Goal: Task Accomplishment & Management: Complete application form

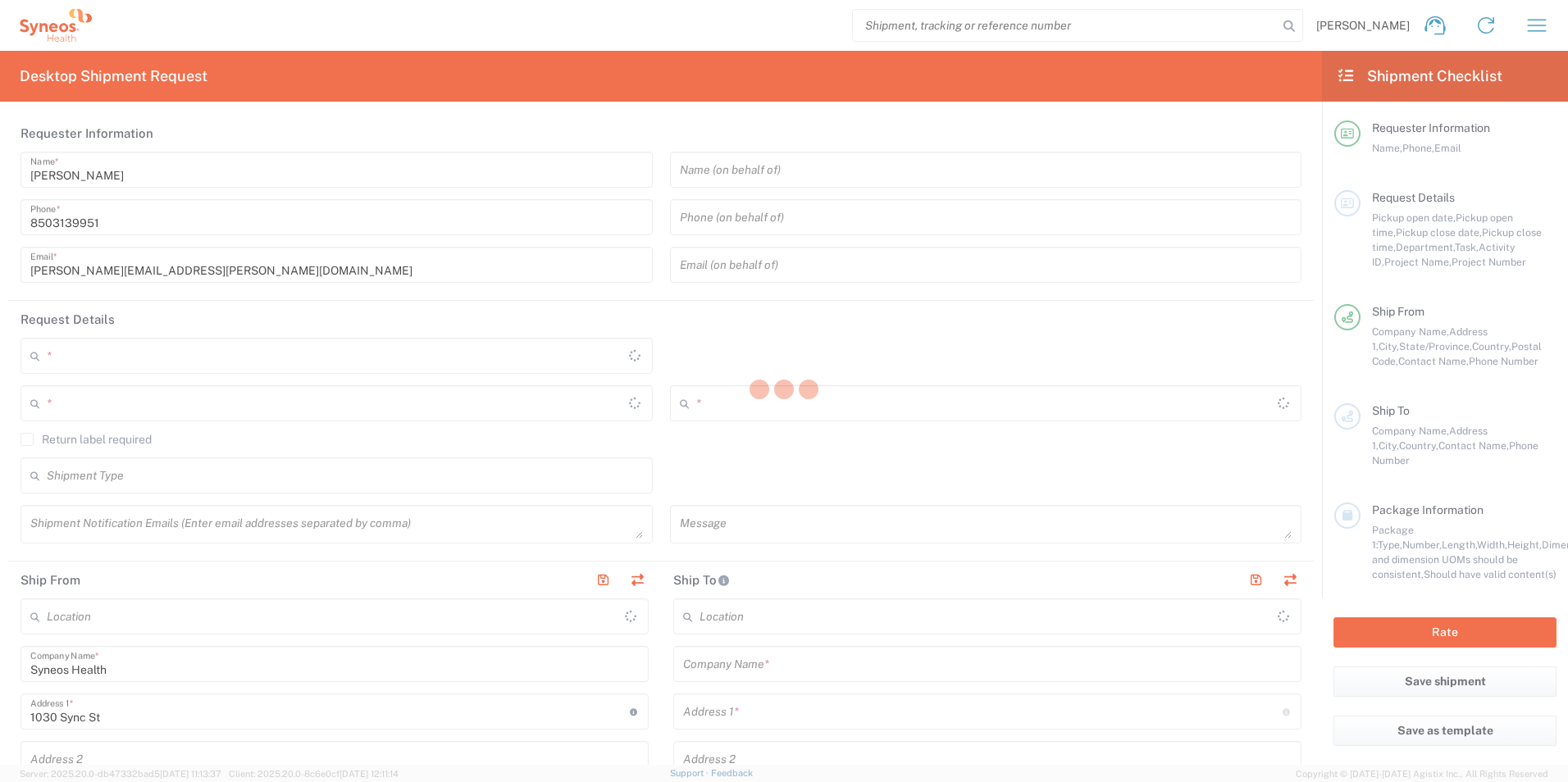
type input "[US_STATE]"
type input "[GEOGRAPHIC_DATA]"
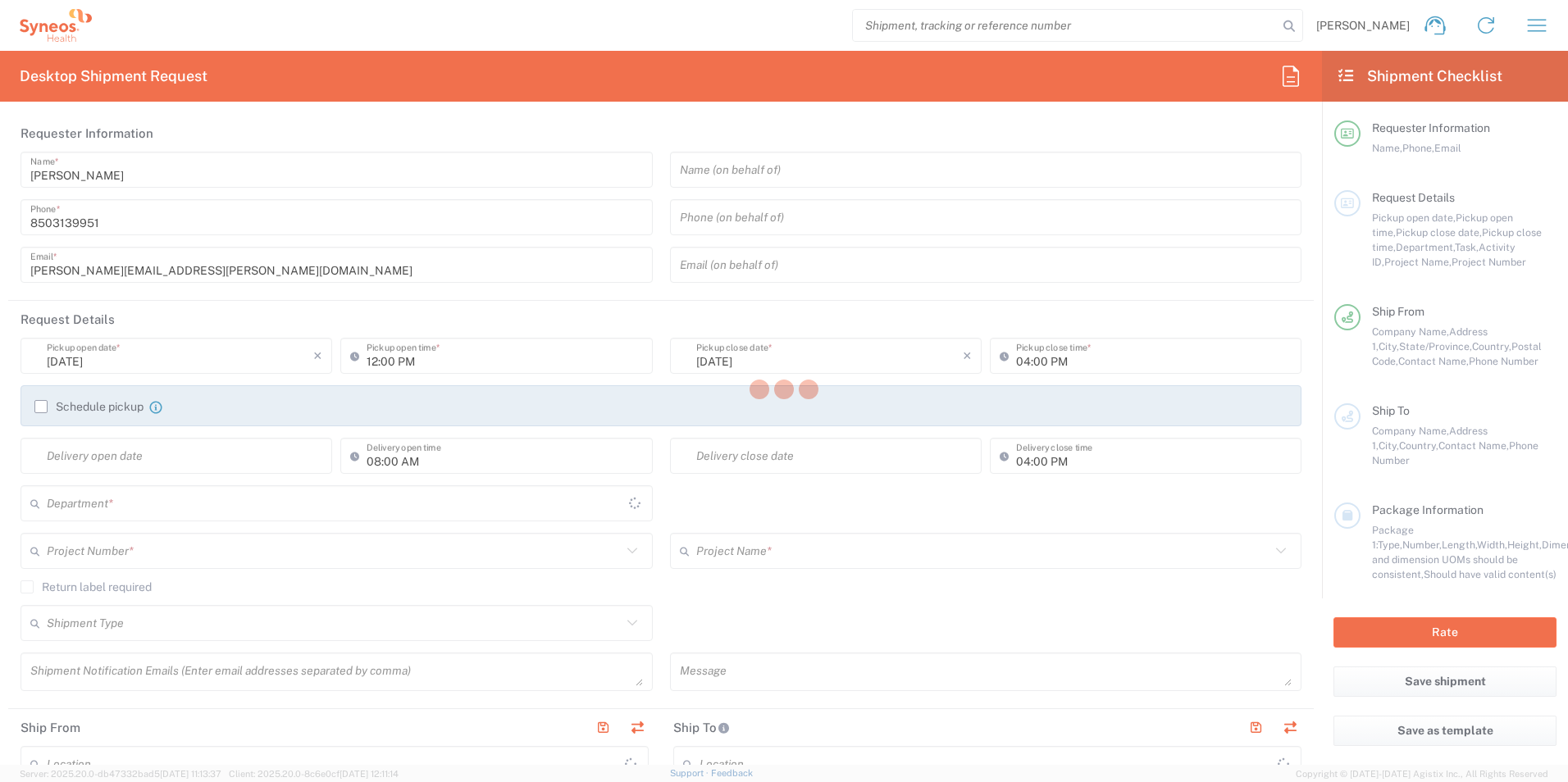
type input "3216"
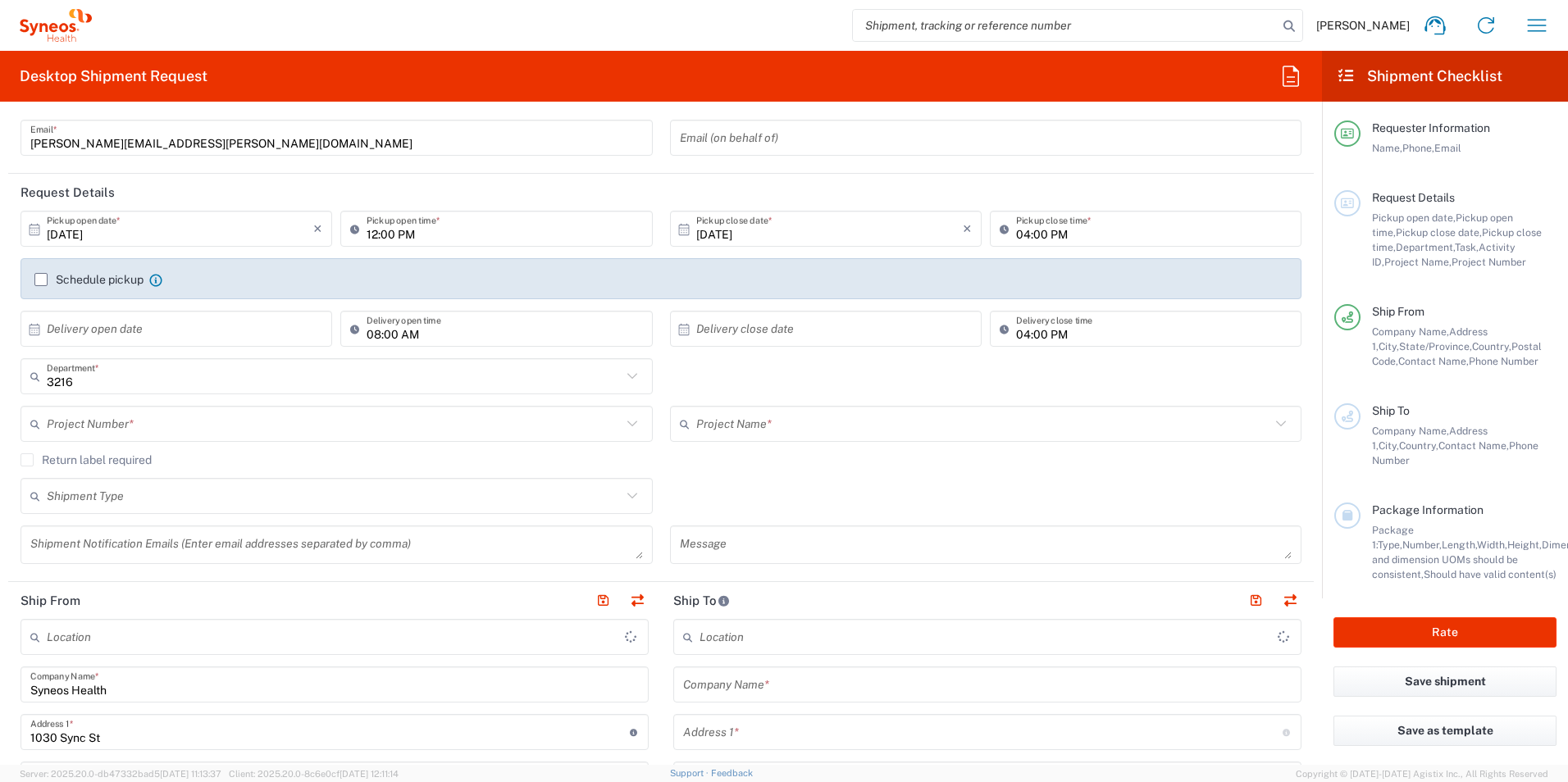
scroll to position [246, 0]
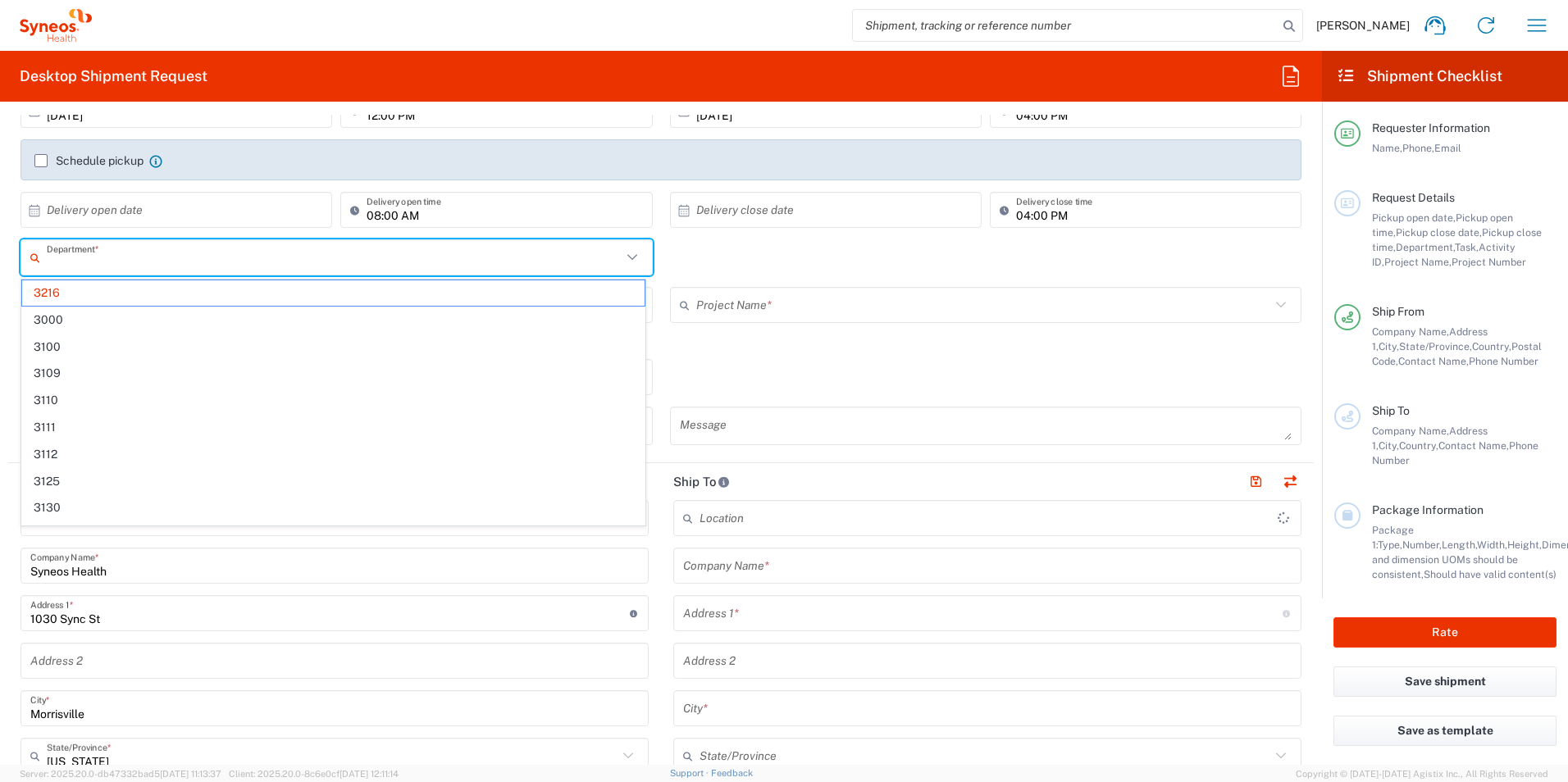
click at [254, 263] on input "text" at bounding box center [334, 258] width 575 height 29
type input "[PERSON_NAME] Rsrch Grp ([GEOGRAPHIC_DATA]) In"
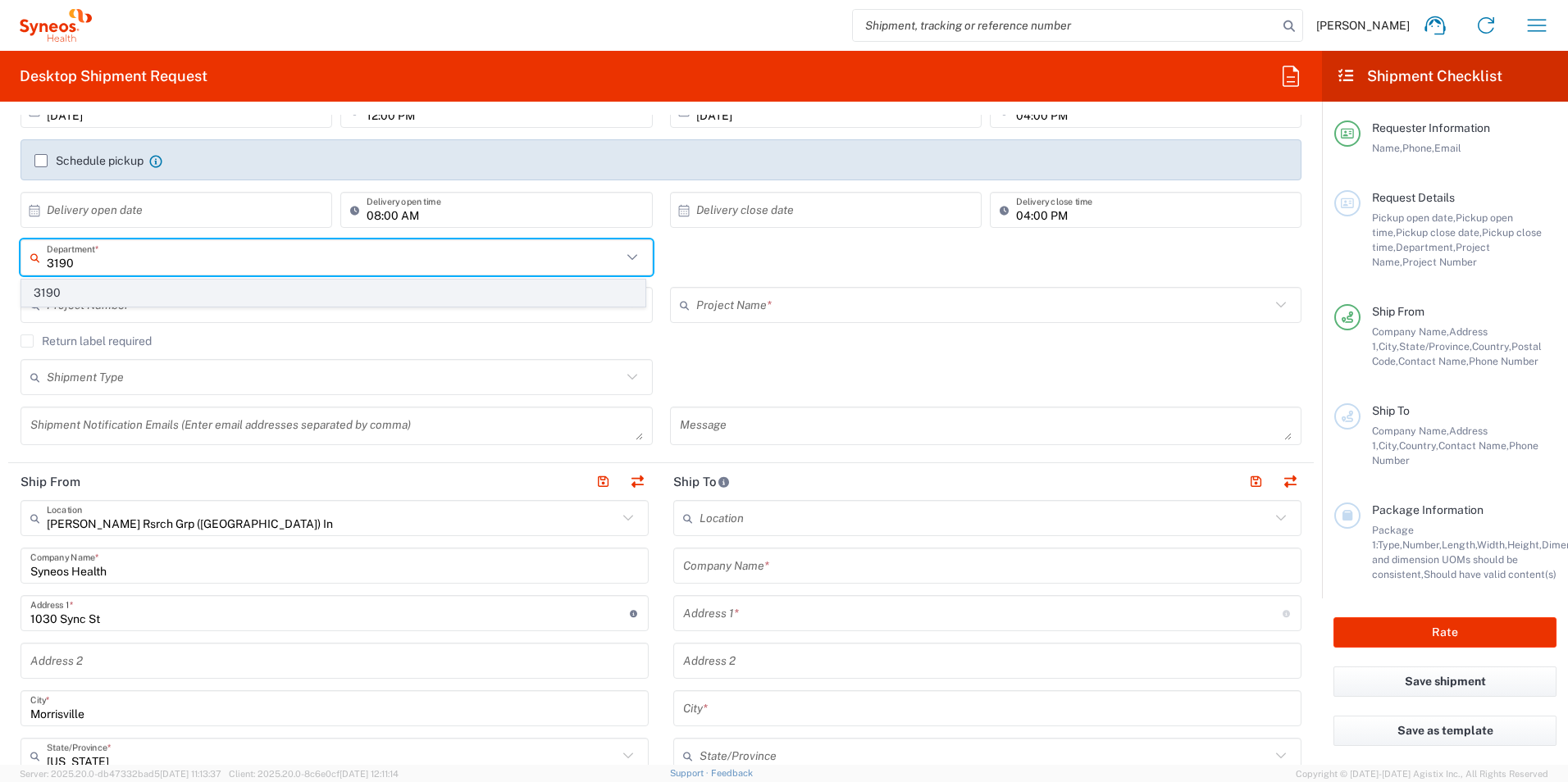
type input "3190"
click at [119, 291] on span "3190" at bounding box center [333, 292] width 623 height 26
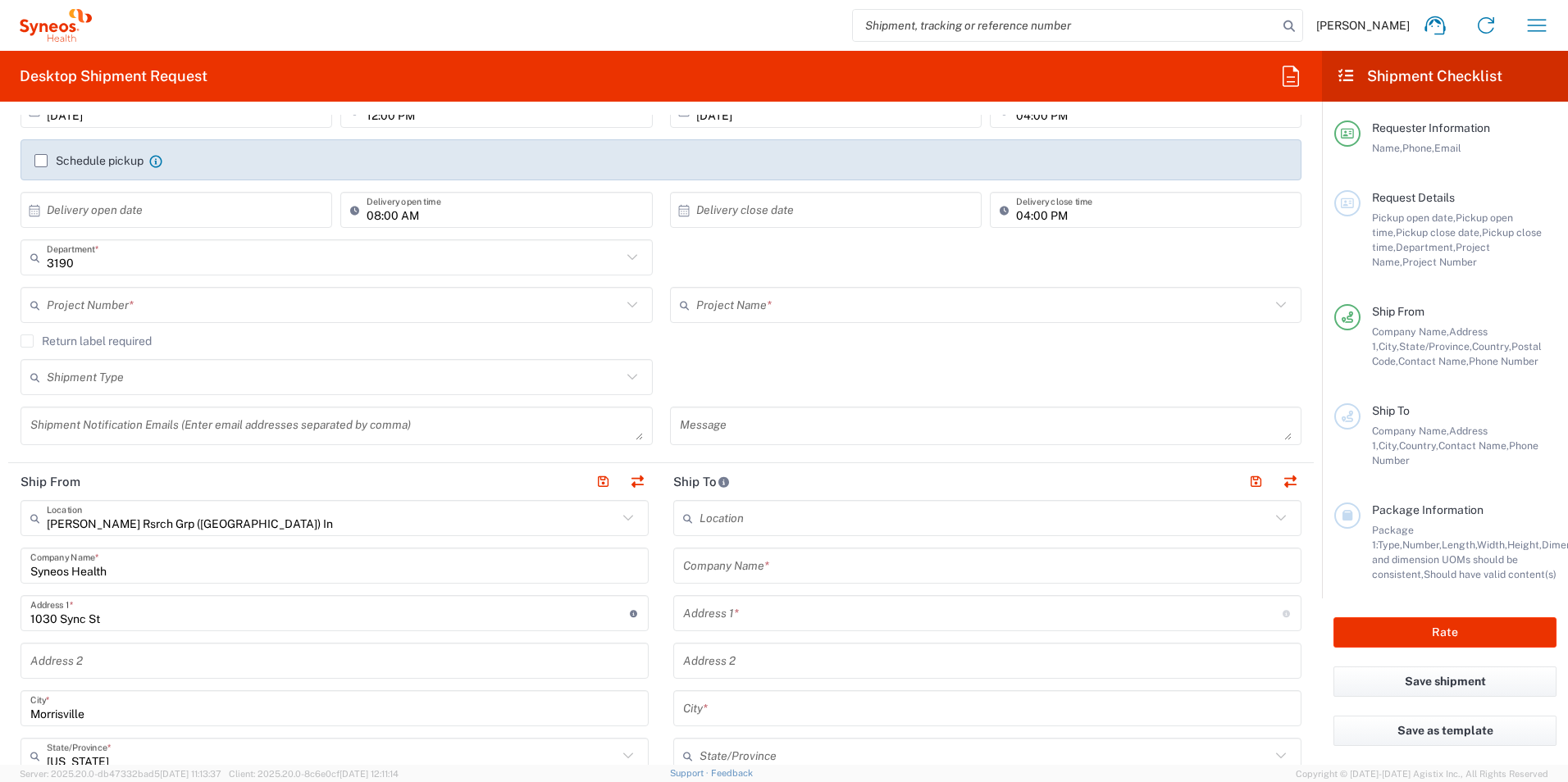
click at [164, 306] on input "text" at bounding box center [334, 306] width 575 height 29
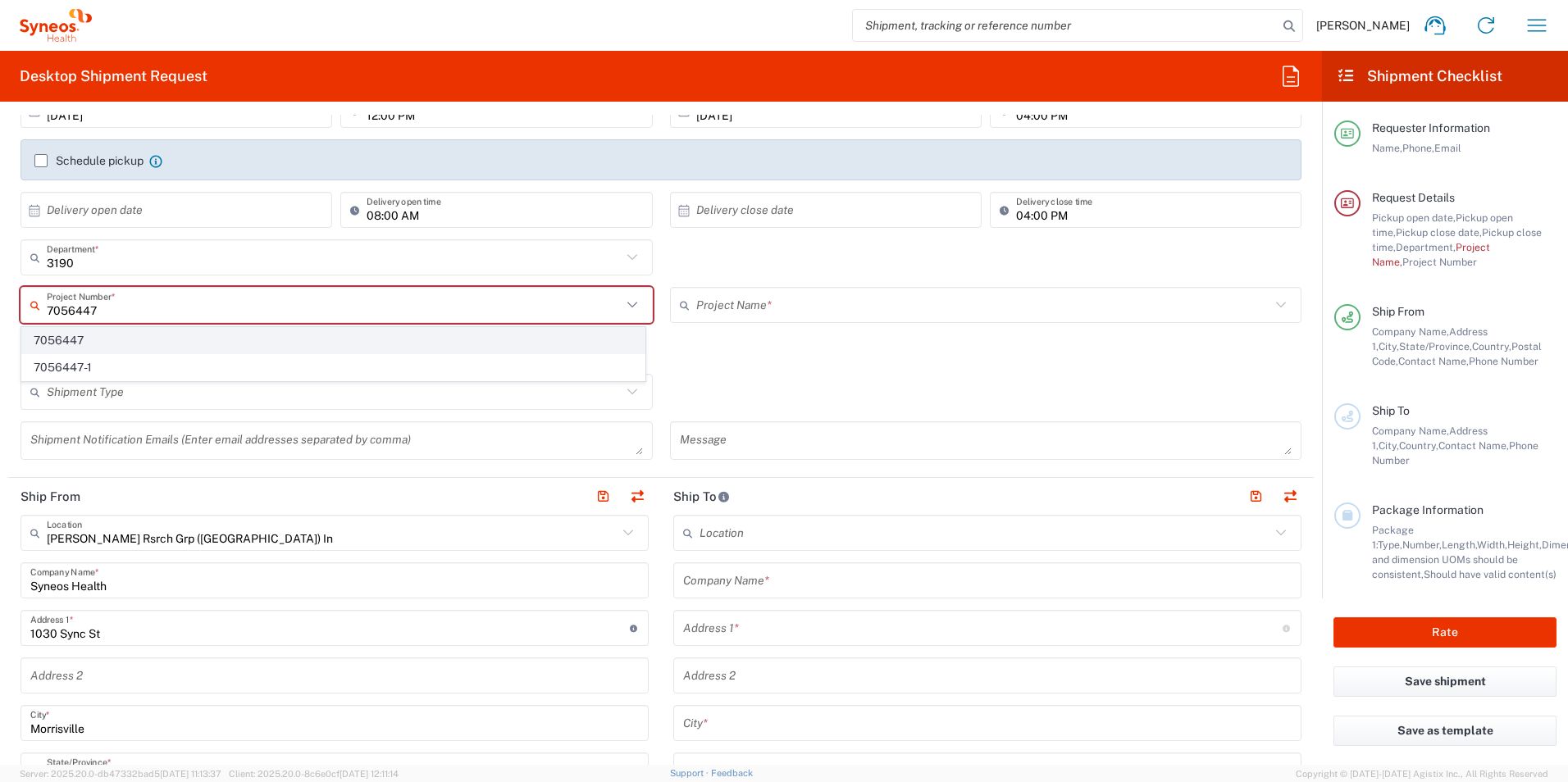
type input "7056447"
click at [143, 334] on span "7056447" at bounding box center [333, 340] width 623 height 26
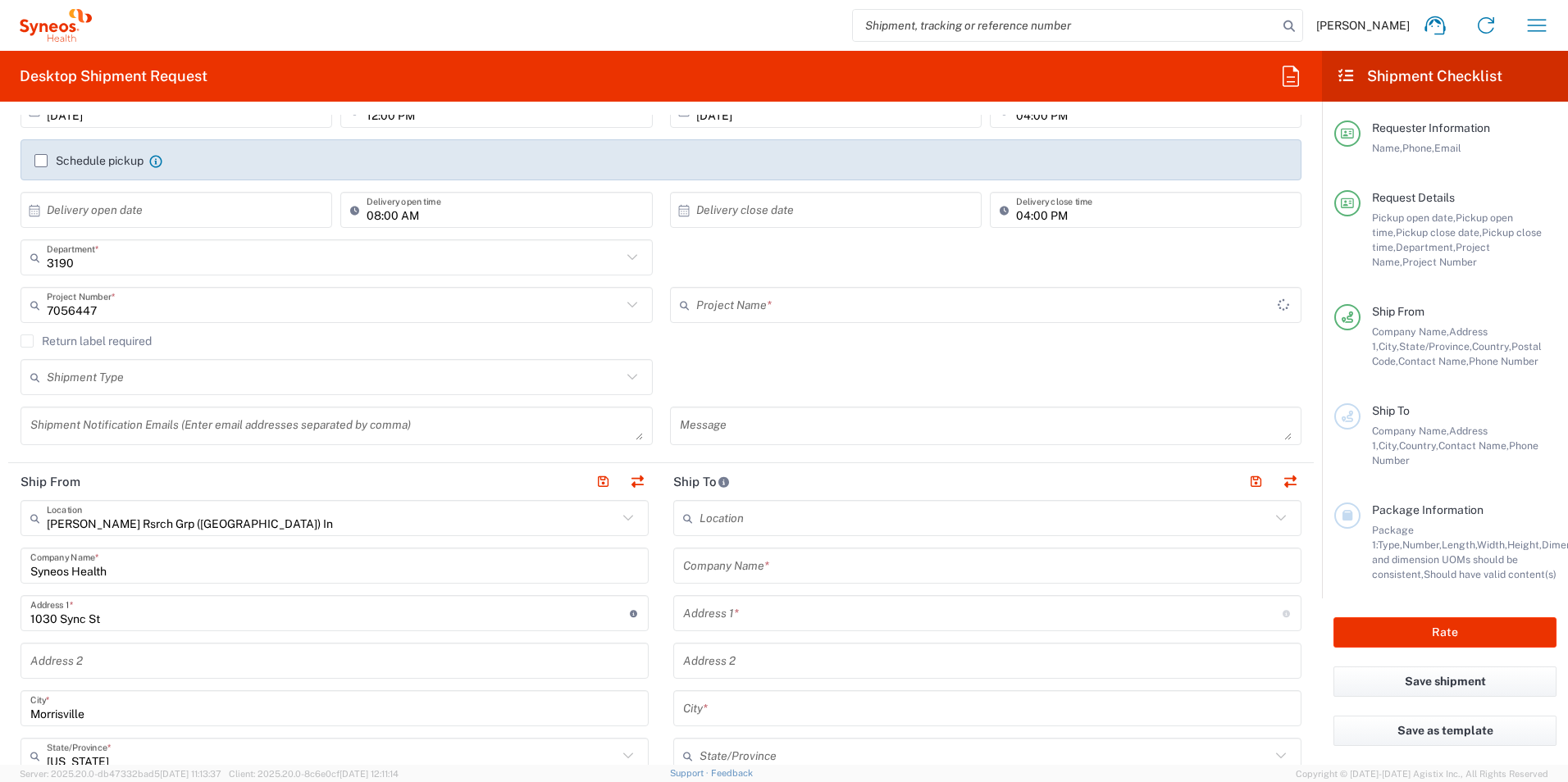
type input "Pharmazz 7056447"
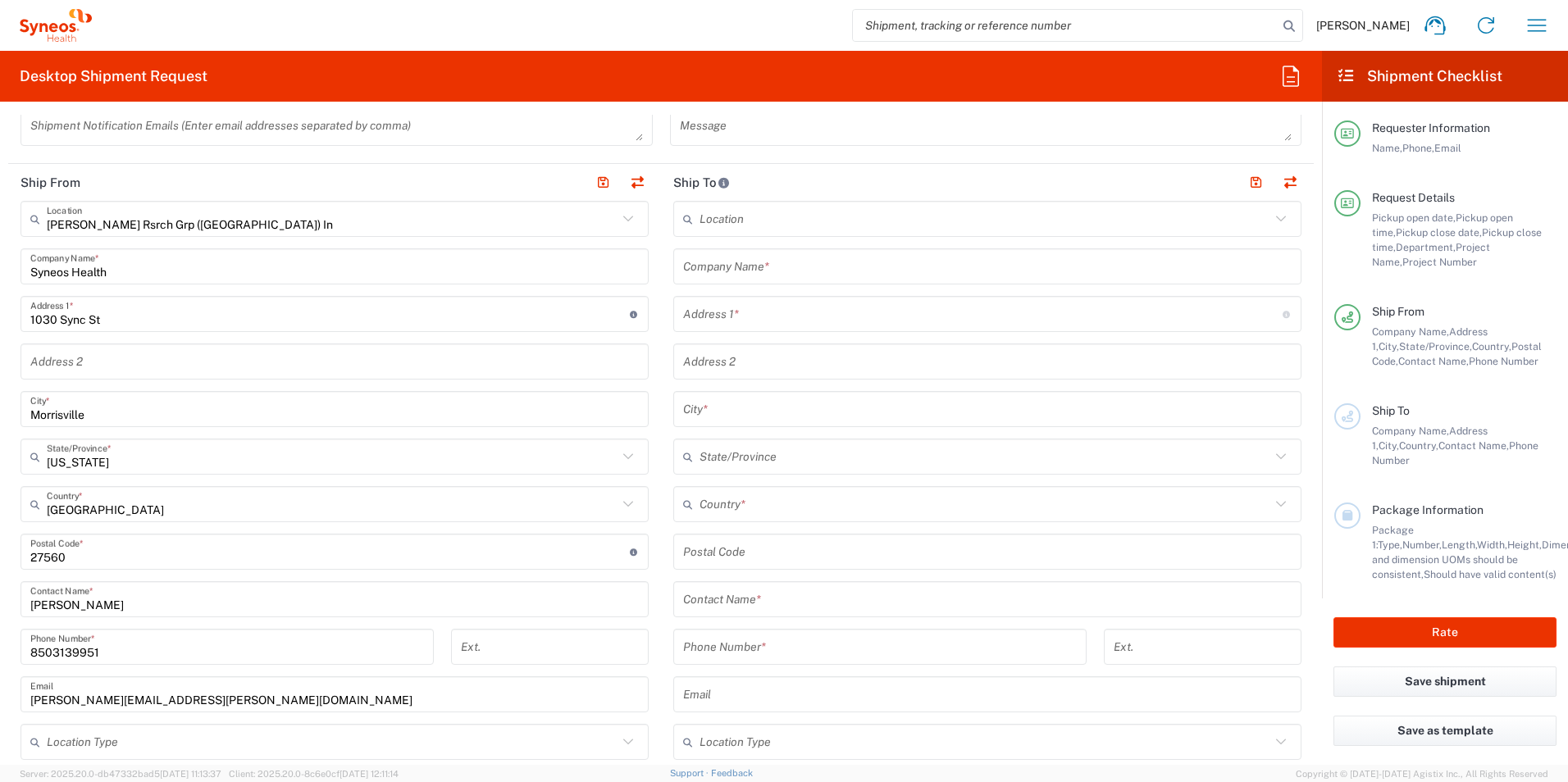
scroll to position [574, 0]
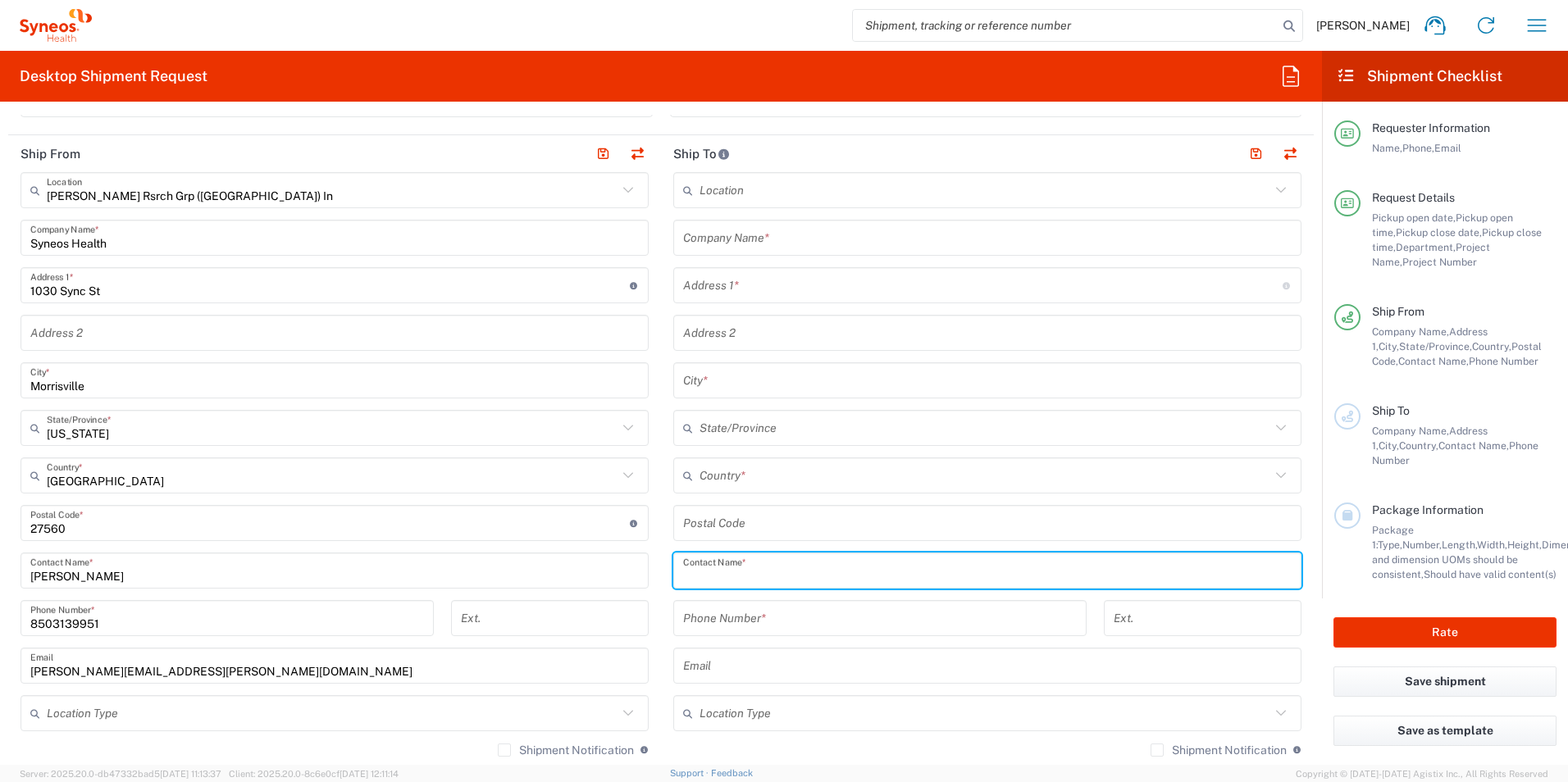
click at [801, 575] on input "text" at bounding box center [987, 571] width 609 height 29
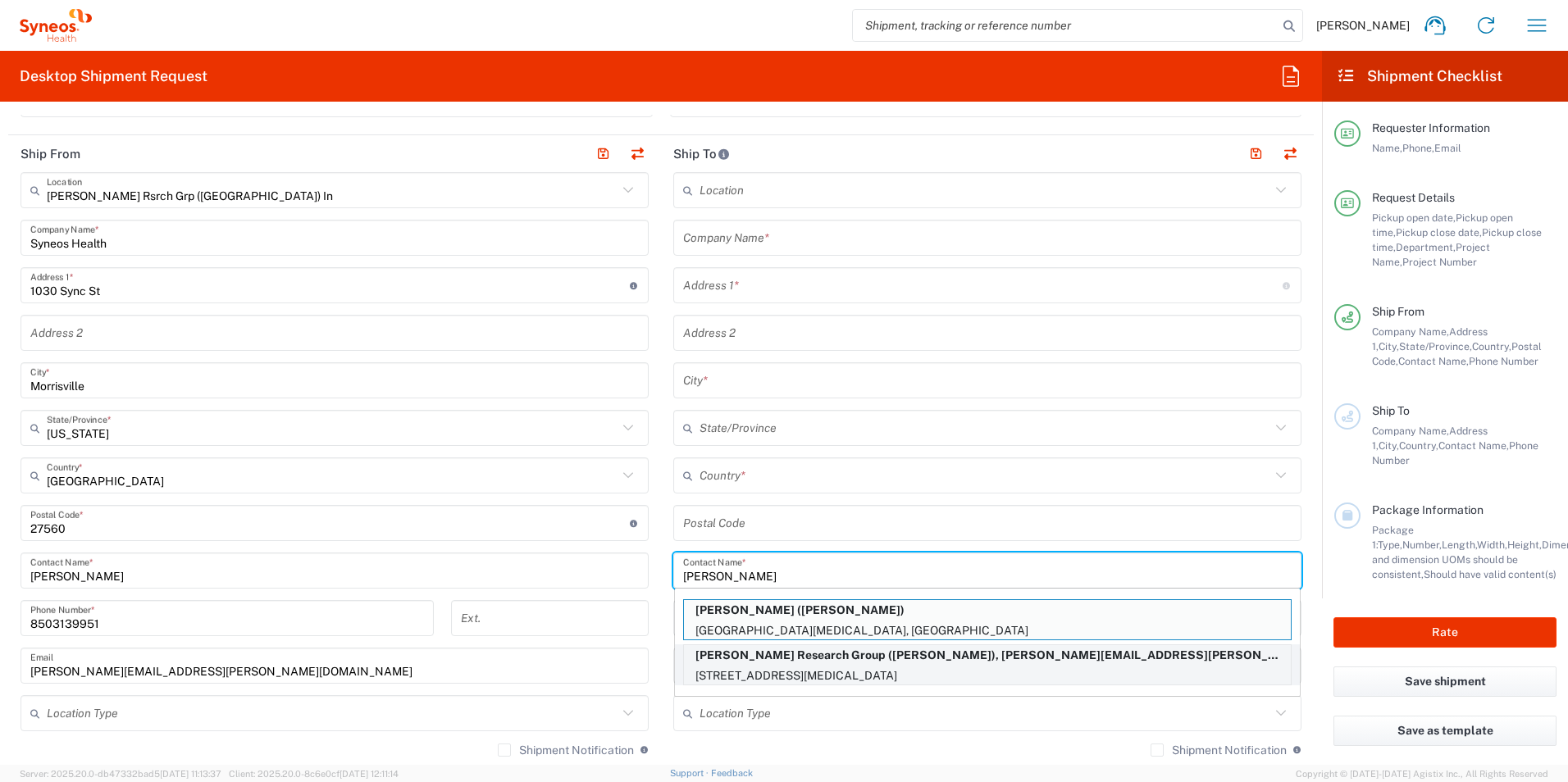
type input "[PERSON_NAME]"
click at [913, 672] on p "[STREET_ADDRESS][MEDICAL_DATA]" at bounding box center [987, 675] width 607 height 20
type input "[PERSON_NAME] Research Group"
type input "[STREET_ADDRESS]"
type input "[MEDICAL_DATA]"
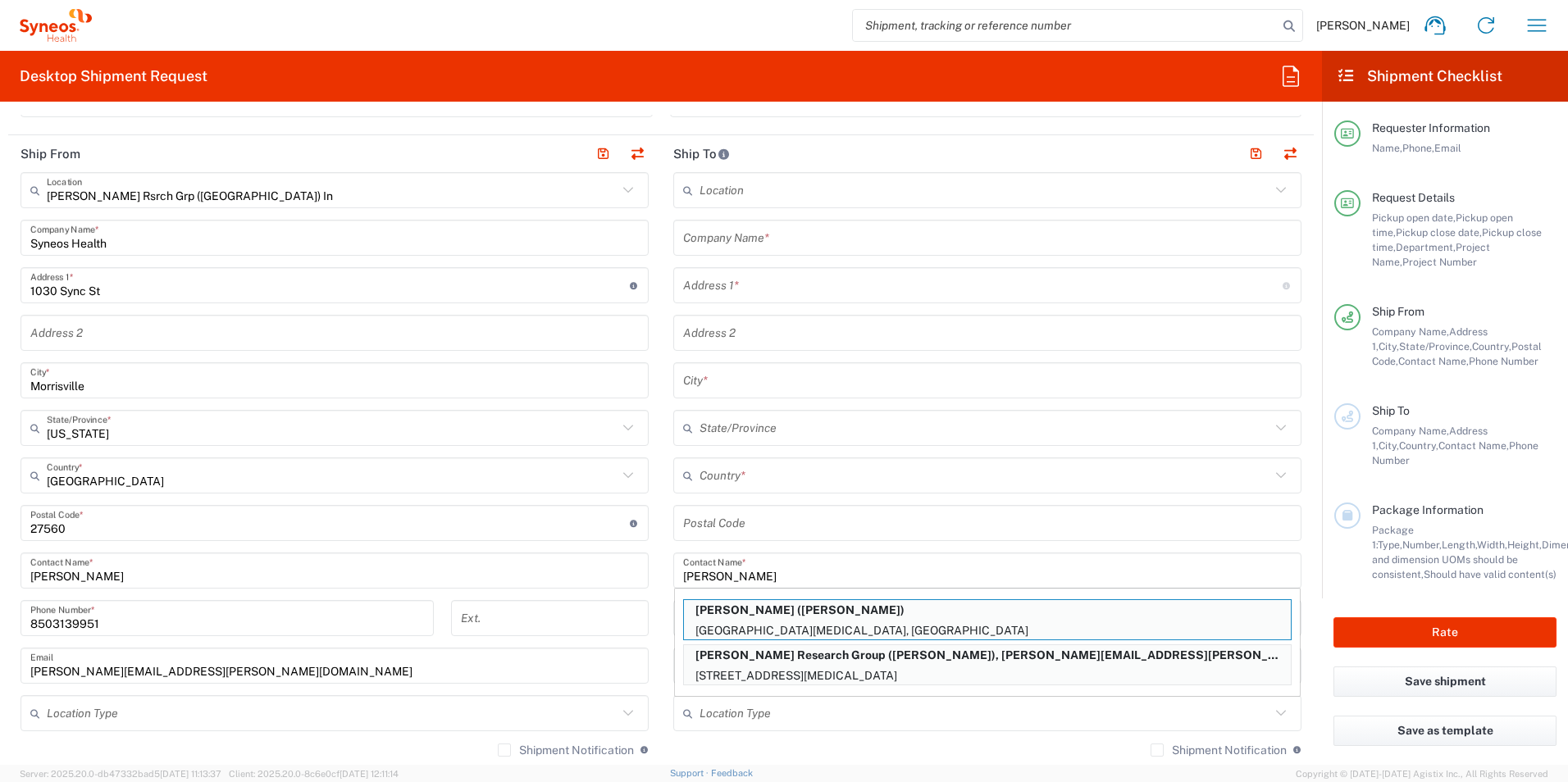
type input "[GEOGRAPHIC_DATA]"
type input "92860"
type input "[PERSON_NAME]"
type input "9096594380"
type input "[PERSON_NAME][EMAIL_ADDRESS][PERSON_NAME][DOMAIN_NAME]"
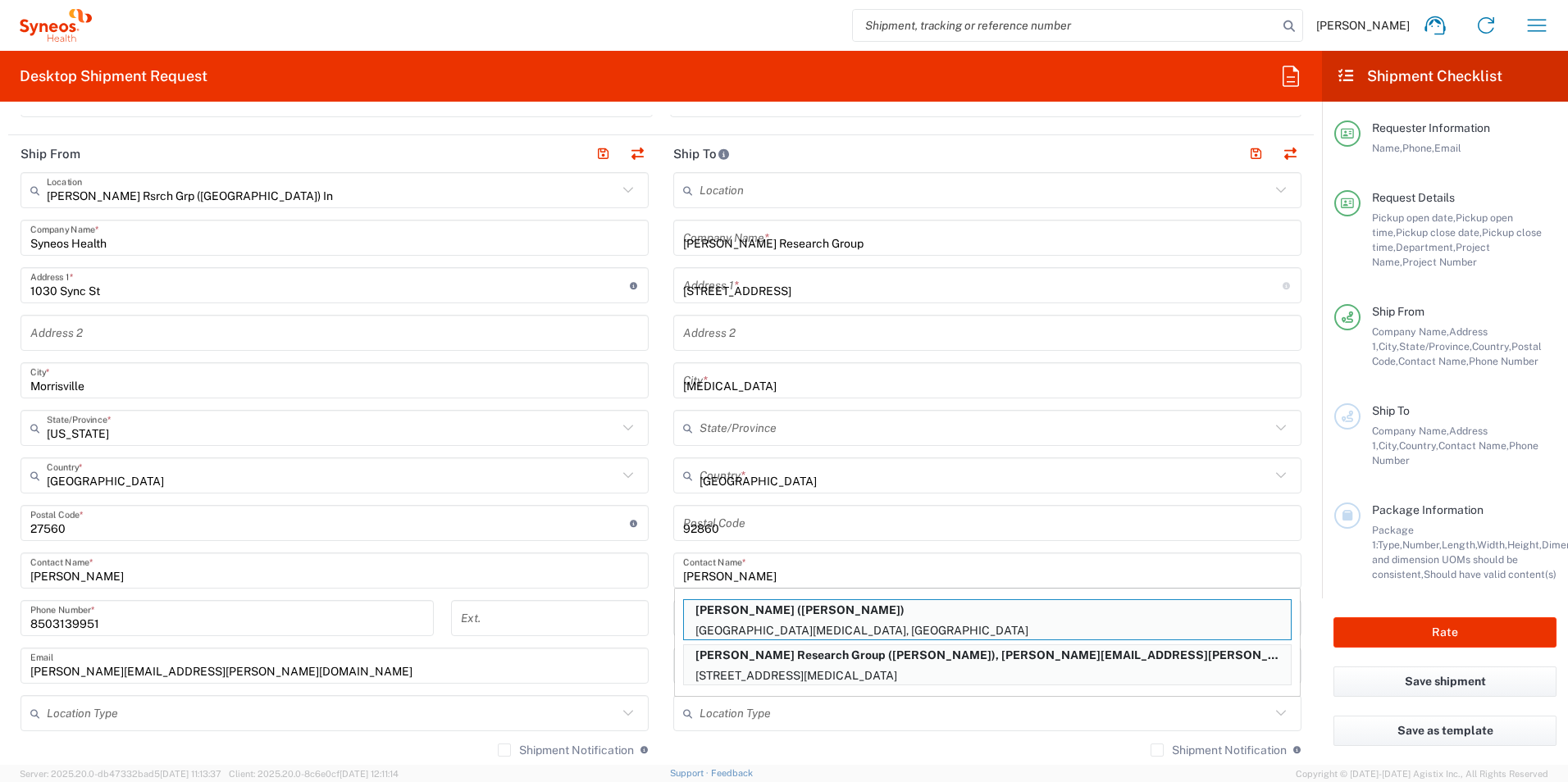
type input "[US_STATE]"
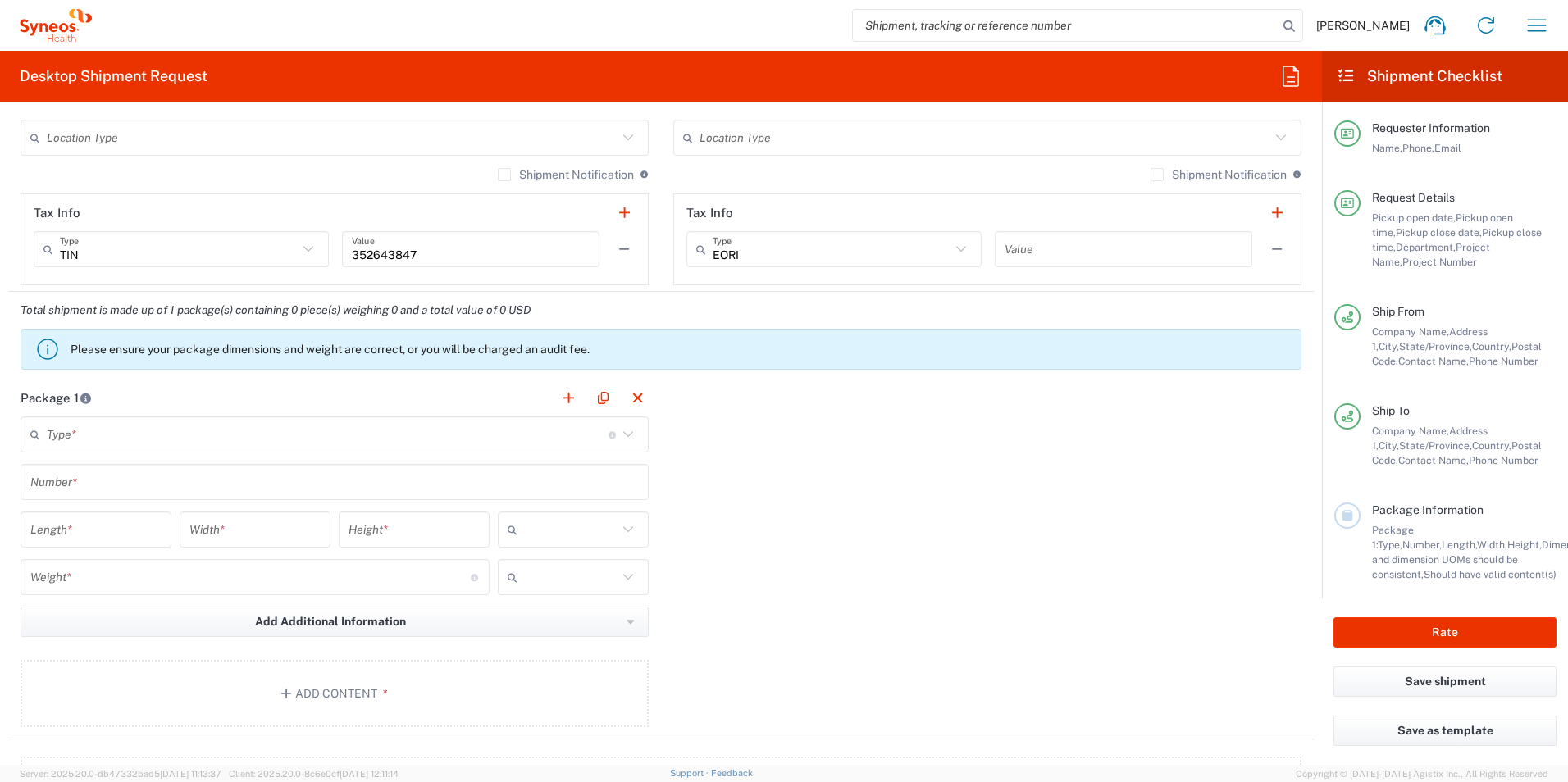
scroll to position [1230, 0]
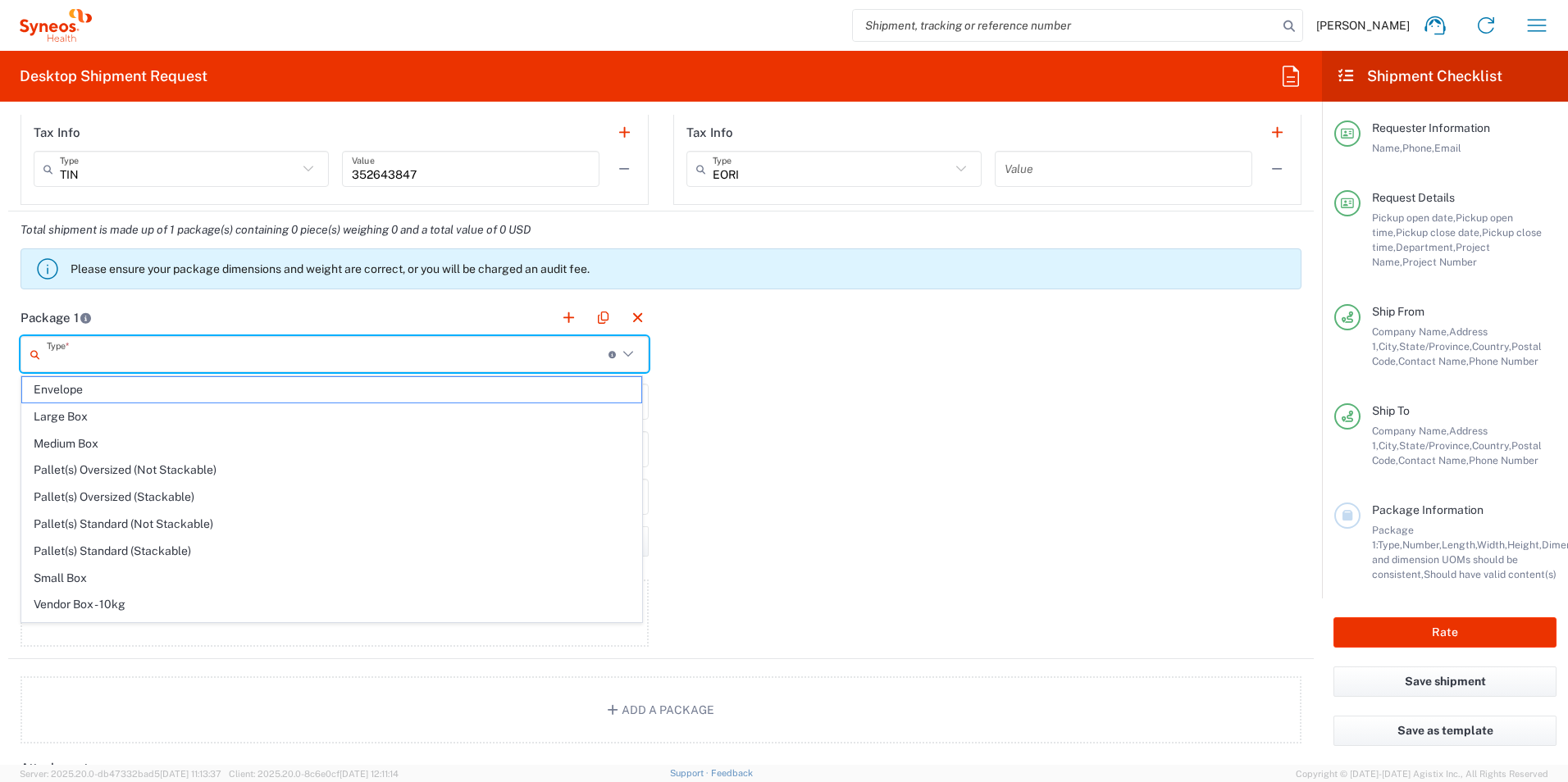
click at [193, 346] on input "text" at bounding box center [328, 354] width 562 height 29
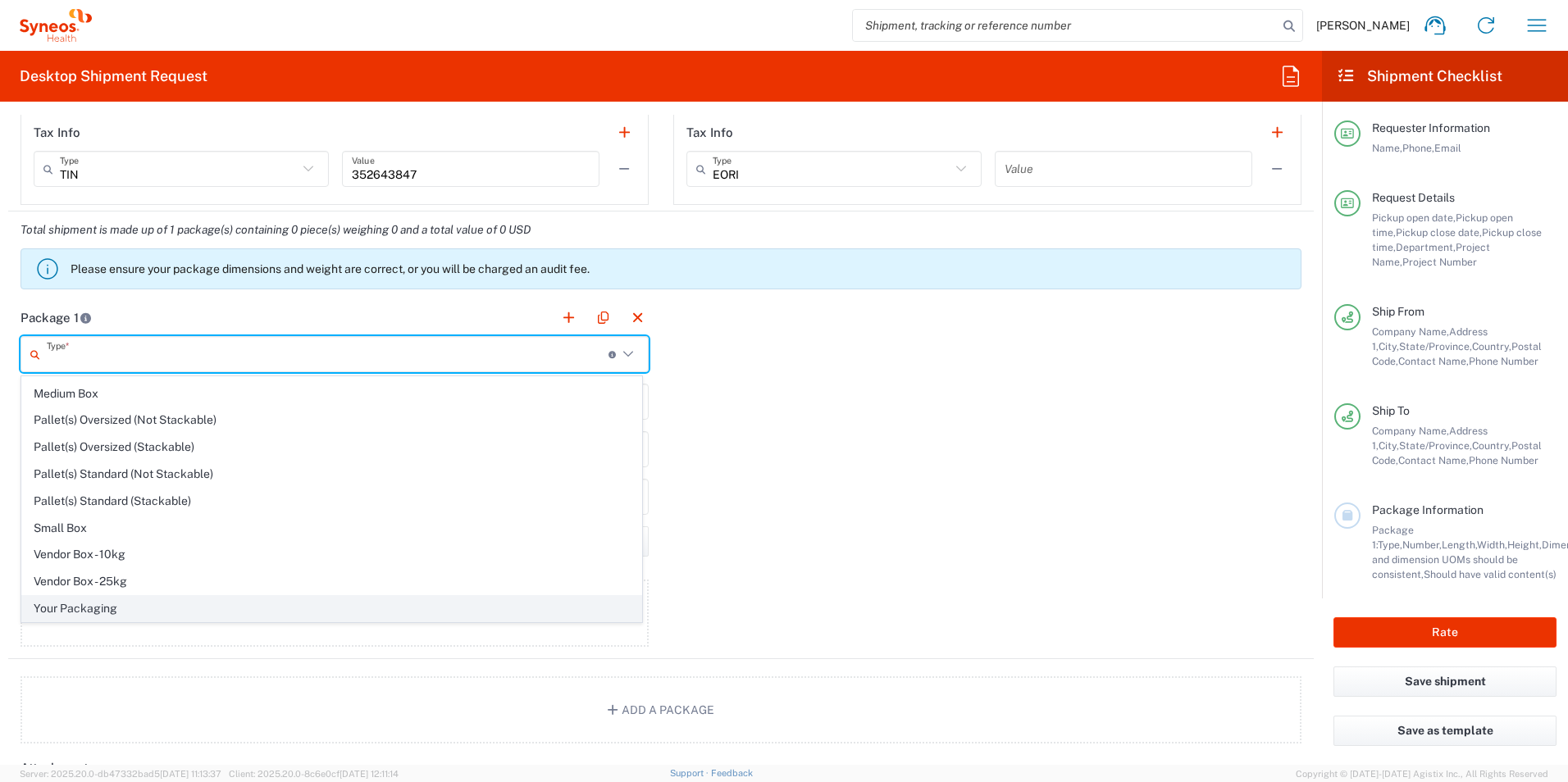
click at [92, 607] on span "Your Packaging" at bounding box center [331, 609] width 619 height 26
type input "Your Packaging"
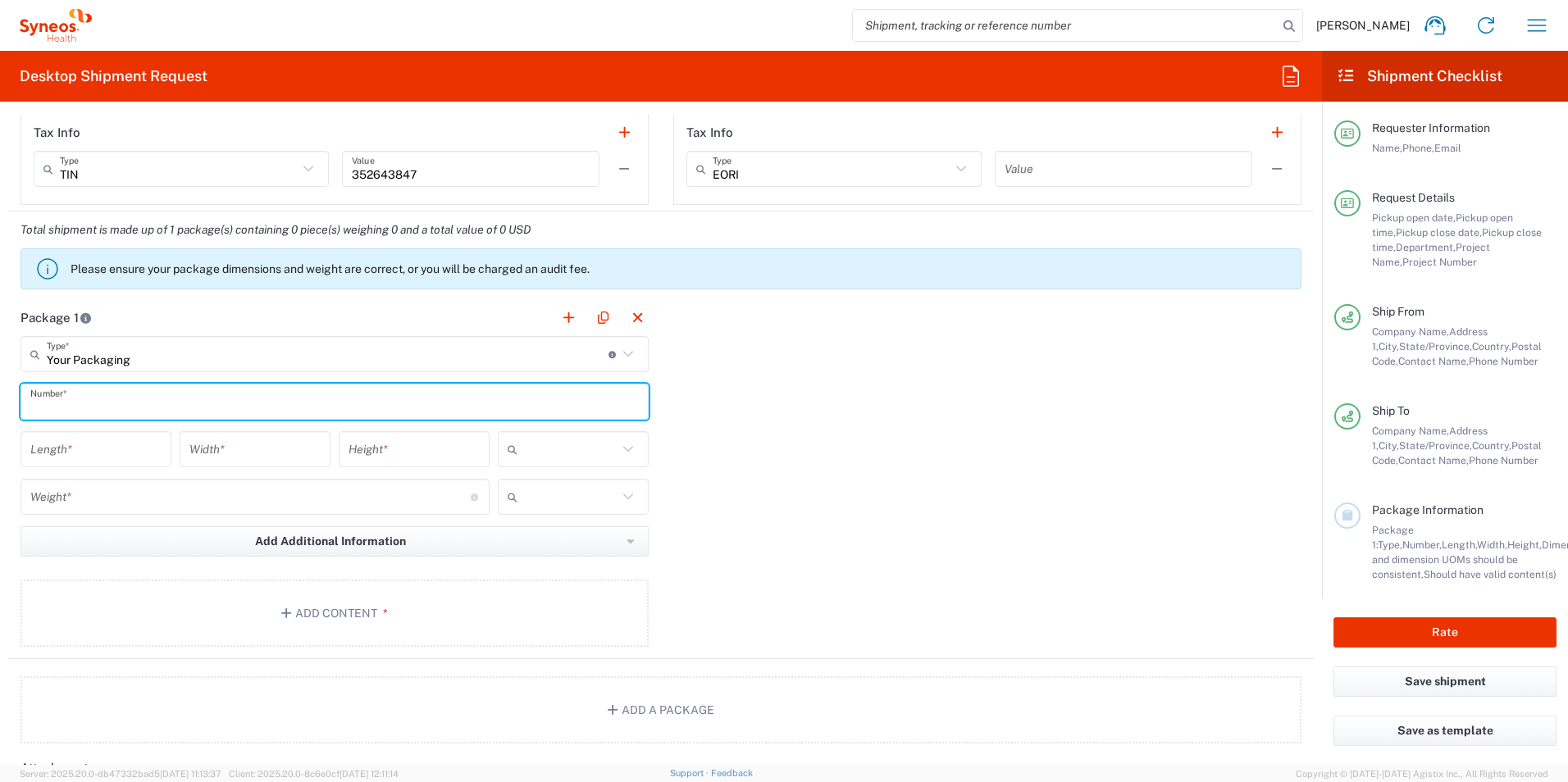
click at [109, 400] on input "text" at bounding box center [334, 402] width 609 height 29
type input "1"
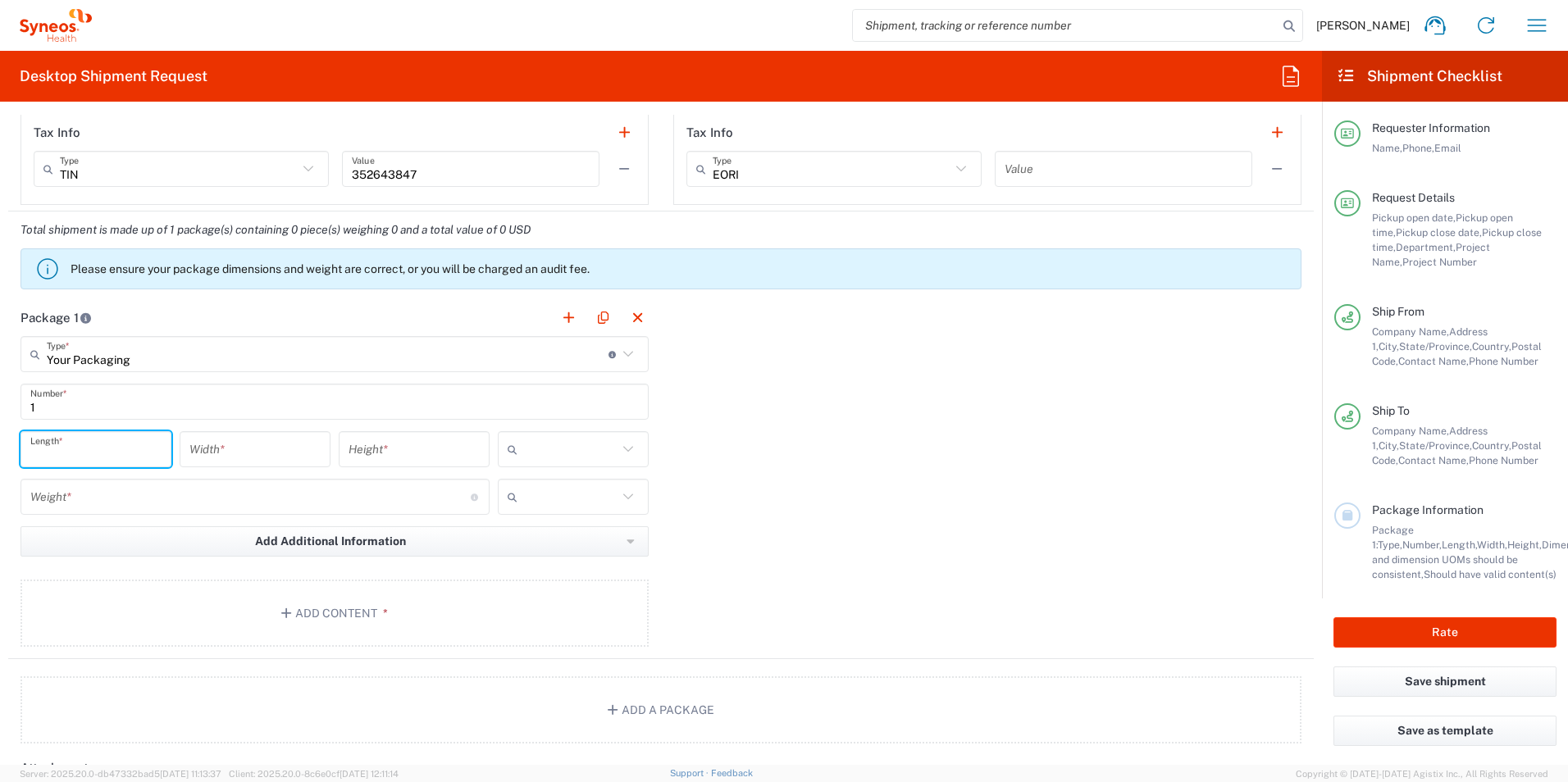
click at [130, 446] on input "number" at bounding box center [95, 449] width 131 height 29
type input "12"
type input "in"
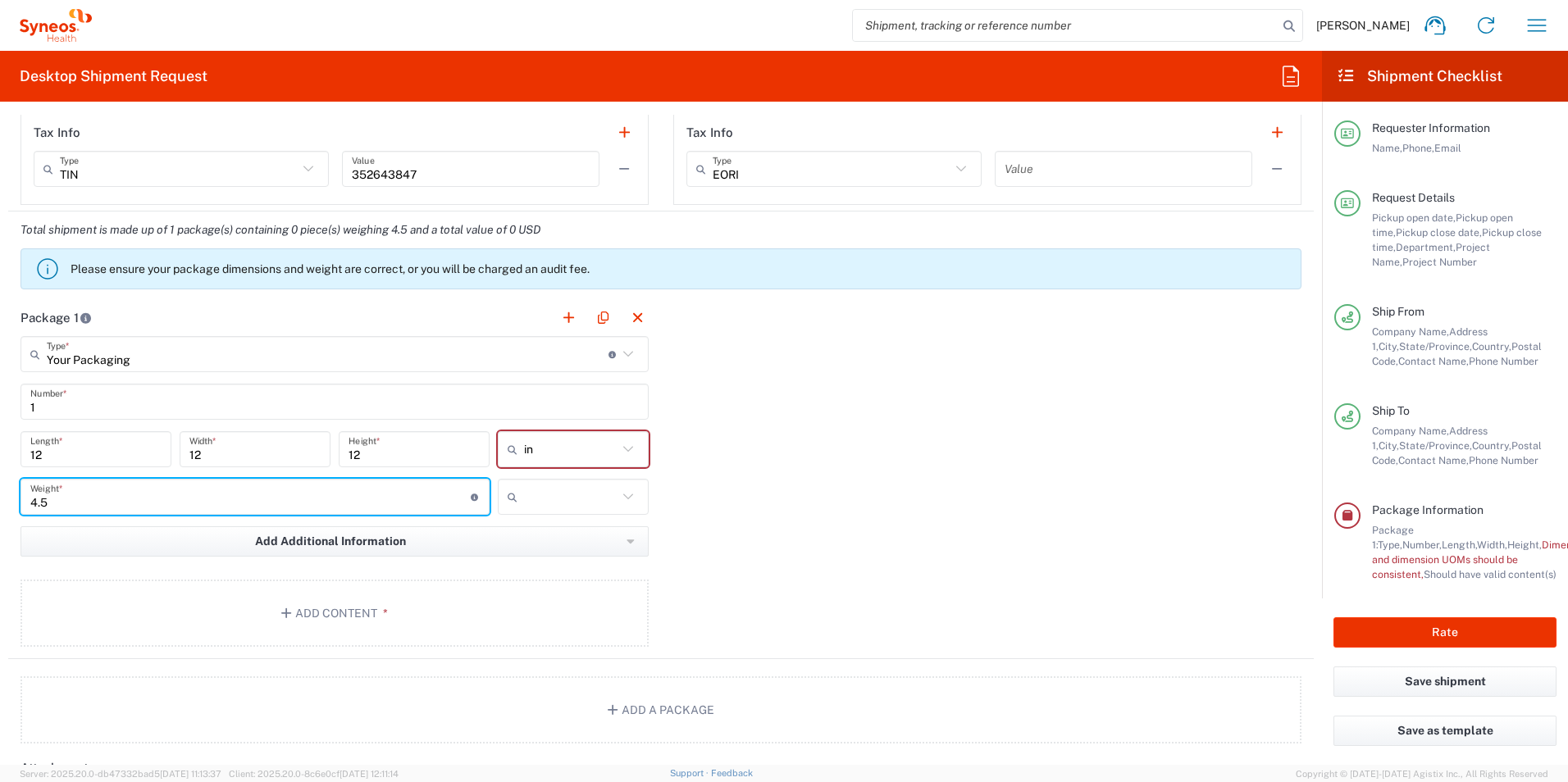
type input "4.5"
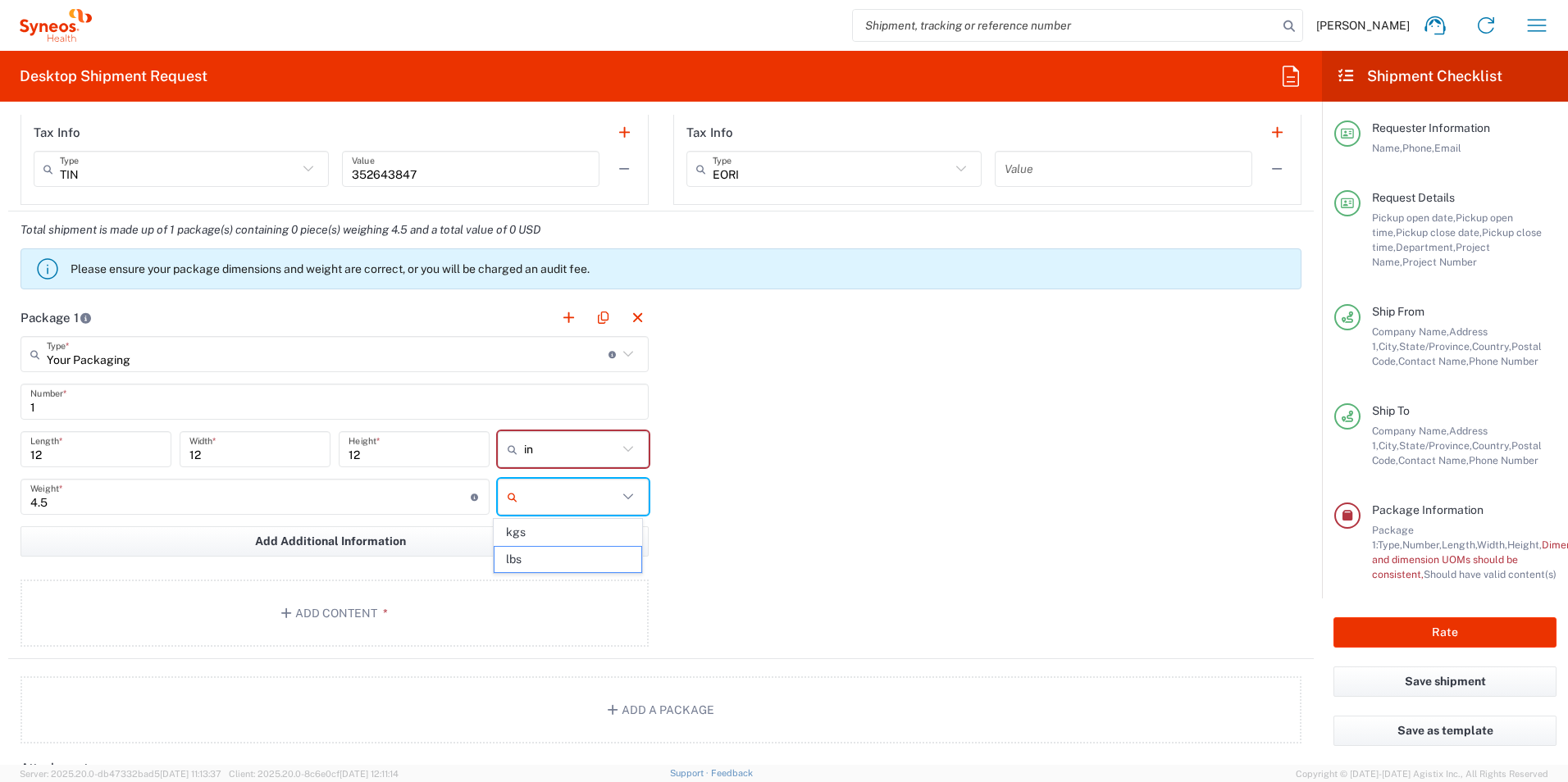
type input "lbs"
click at [290, 623] on button "Add Content *" at bounding box center [334, 613] width 628 height 67
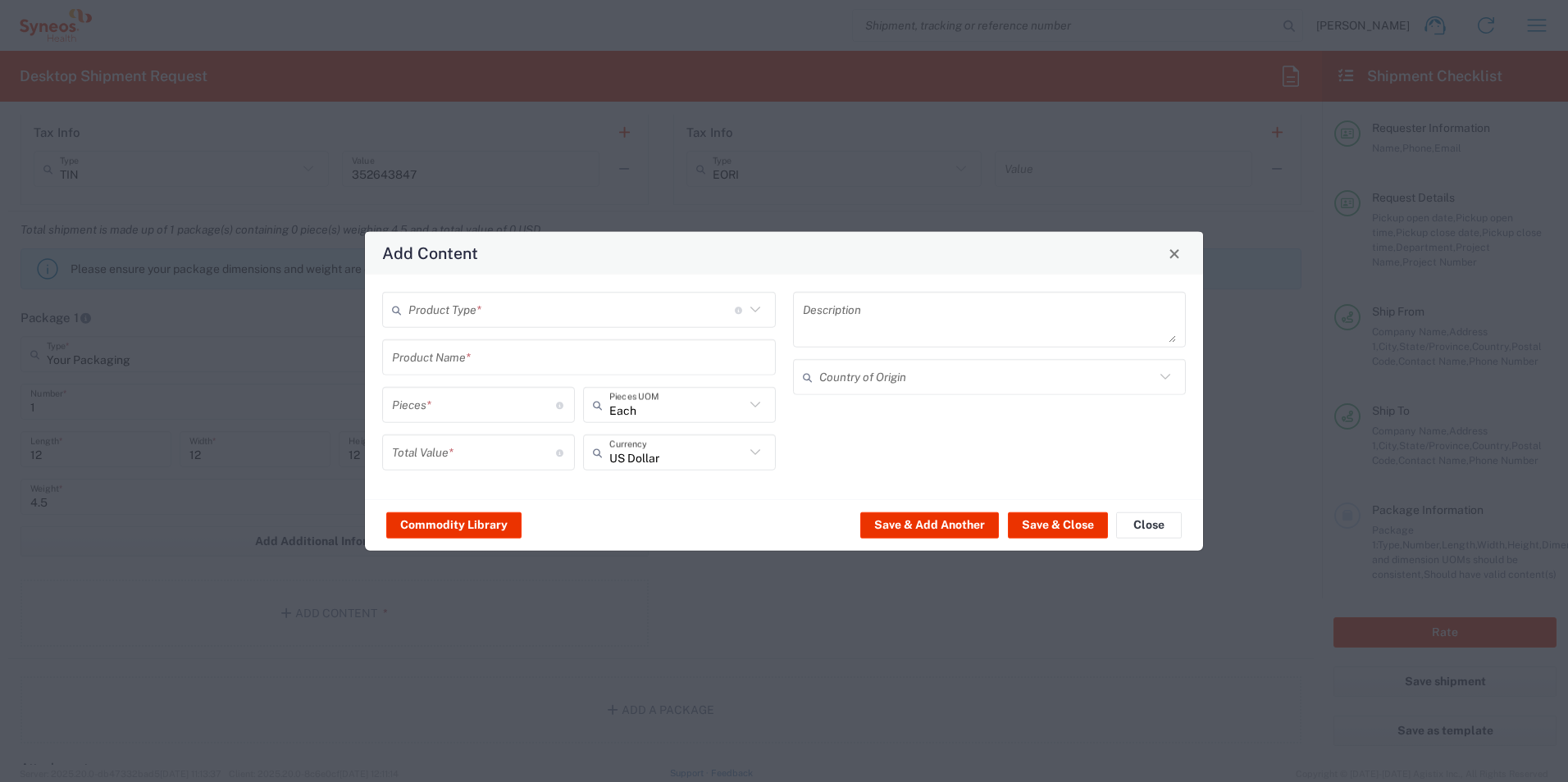
click at [462, 321] on input "text" at bounding box center [572, 309] width 327 height 29
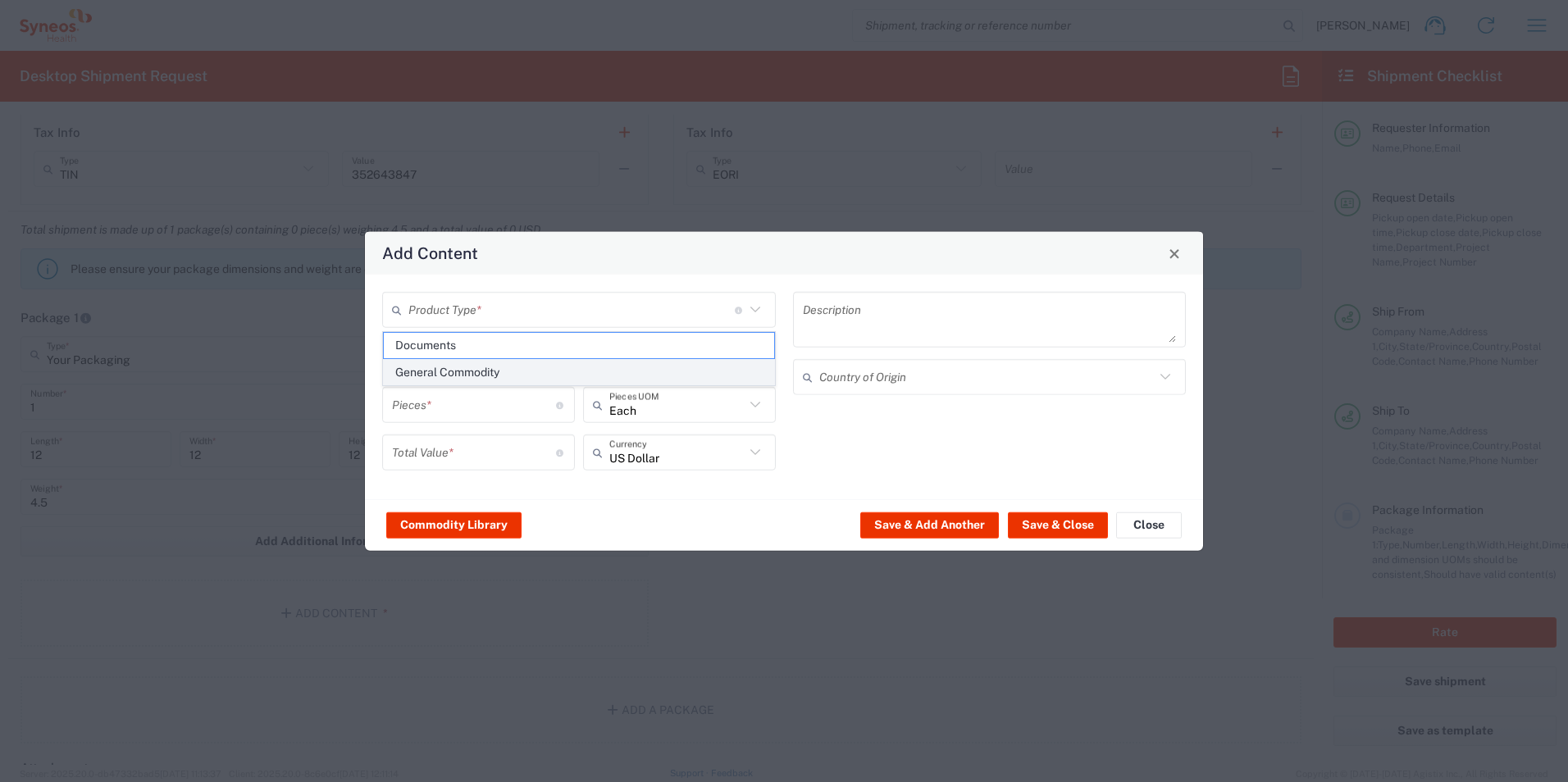
click at [469, 365] on span "General Commodity" at bounding box center [579, 373] width 390 height 26
type input "General Commodity"
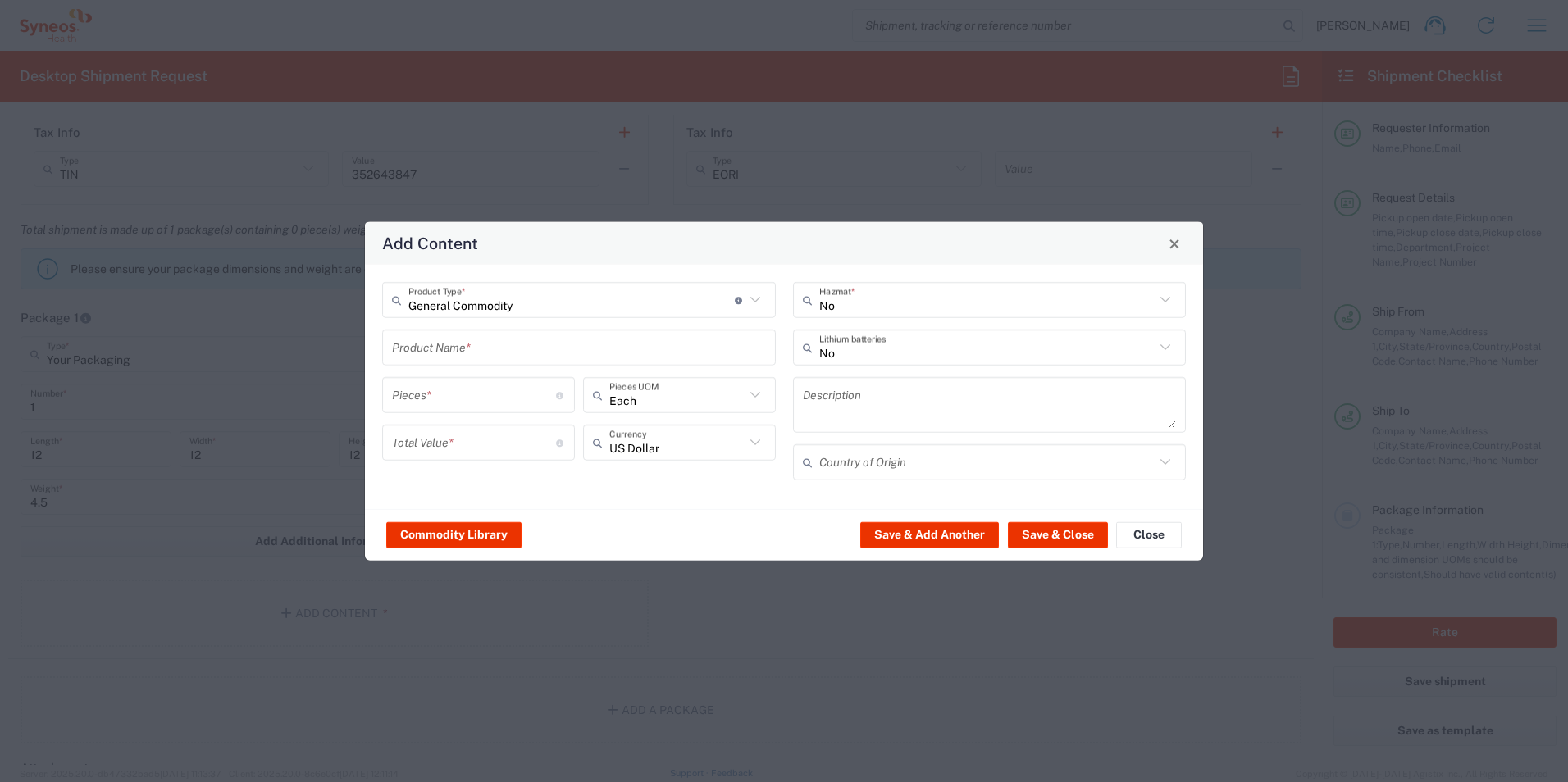
click at [492, 343] on input "text" at bounding box center [579, 347] width 374 height 29
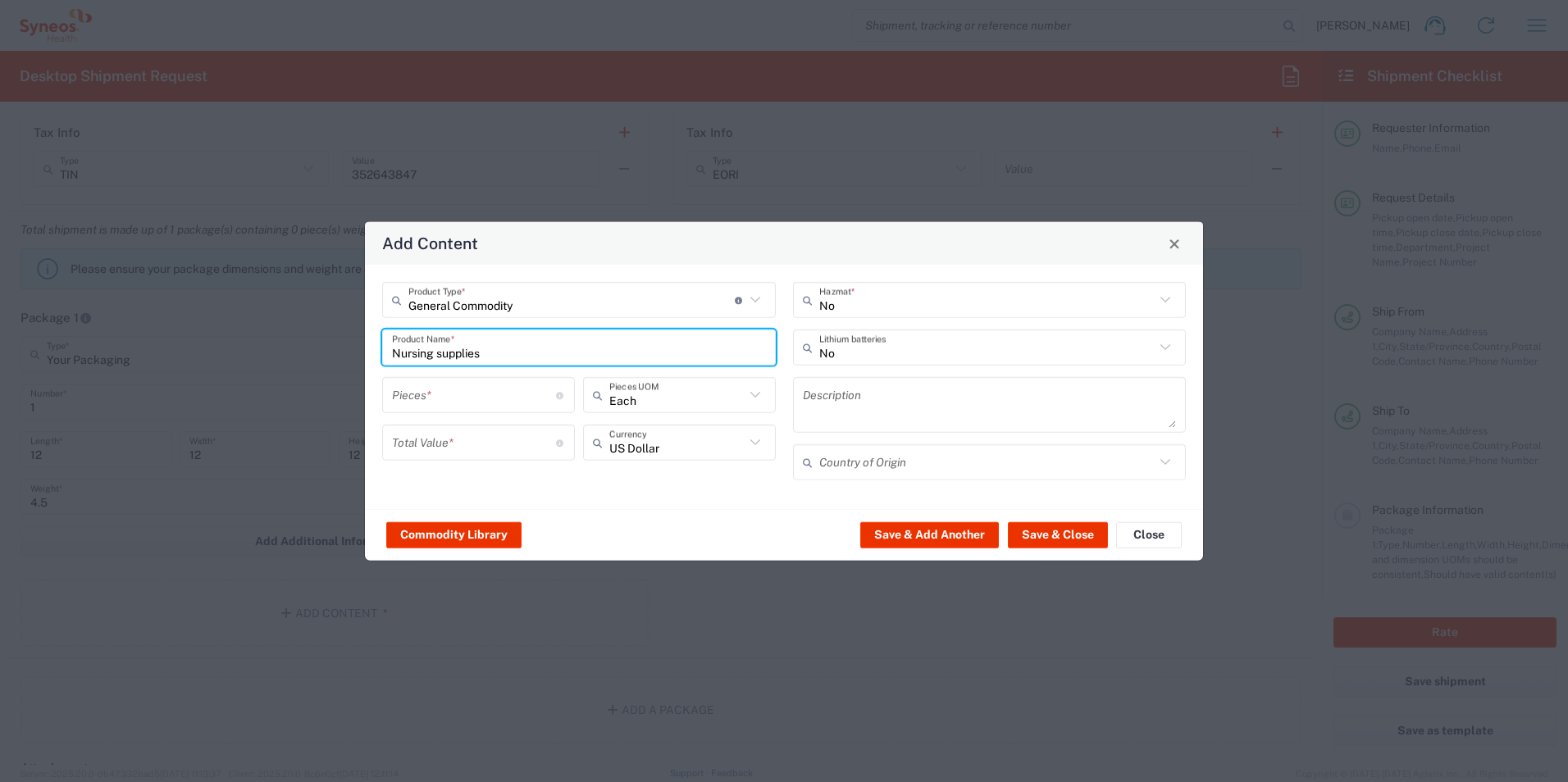
type input "Nursing supplies"
click at [452, 387] on input "number" at bounding box center [474, 395] width 164 height 29
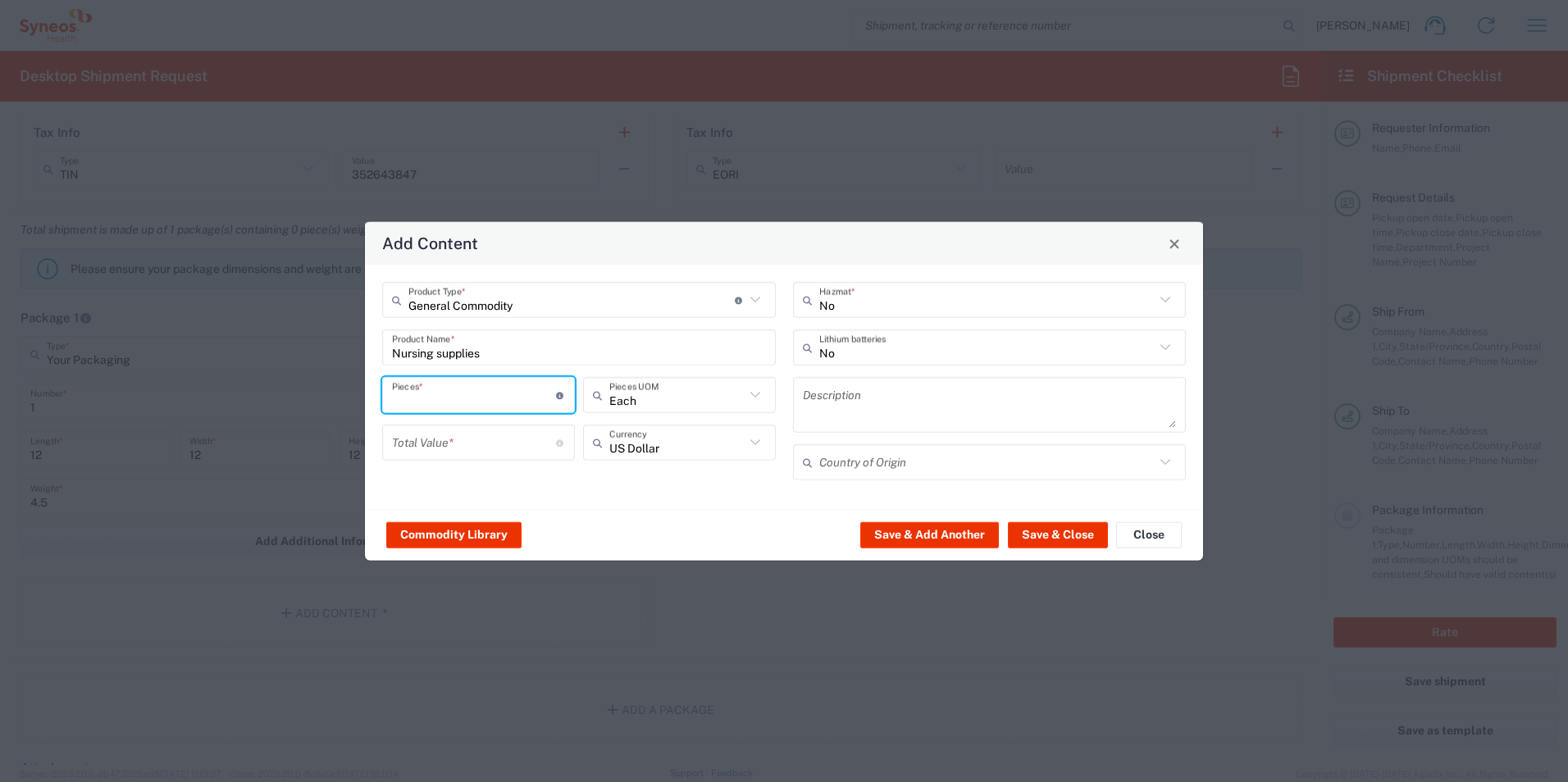
type input "2"
type input "110"
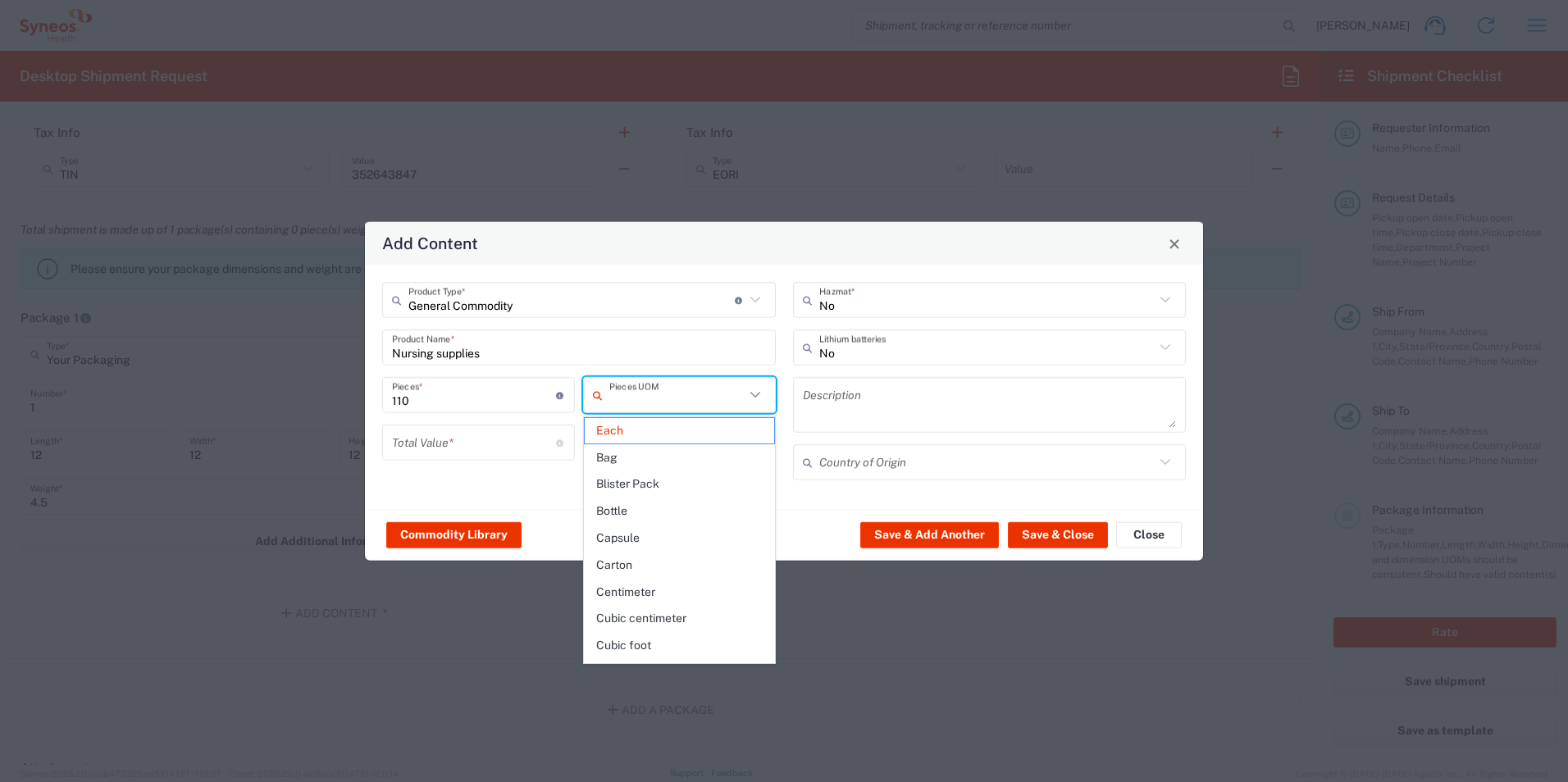
type input "Each"
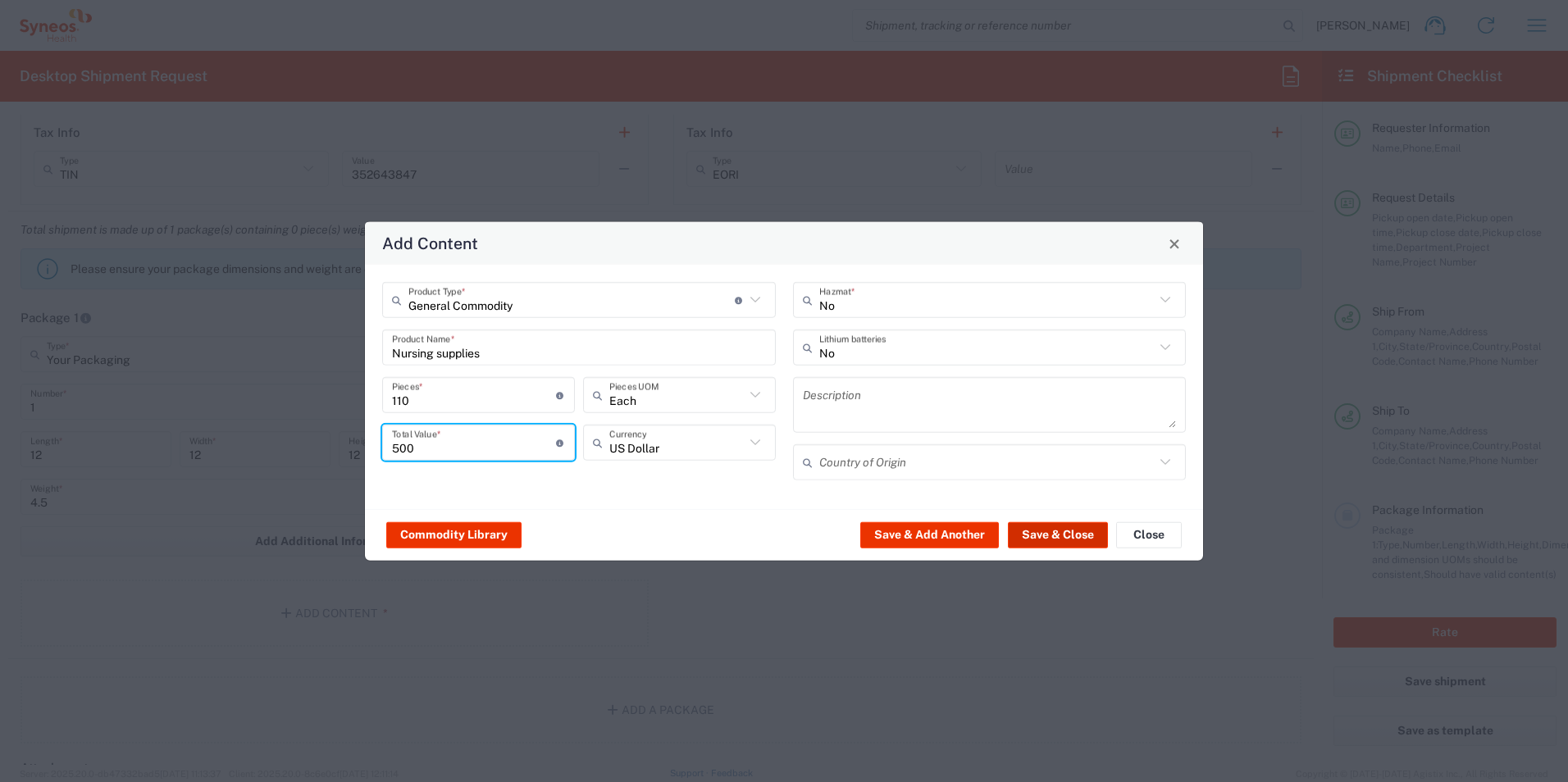
type input "500"
drag, startPoint x: 1058, startPoint y: 534, endPoint x: 1074, endPoint y: 533, distance: 16.0
click at [1058, 535] on button "Save & Close" at bounding box center [1058, 535] width 100 height 26
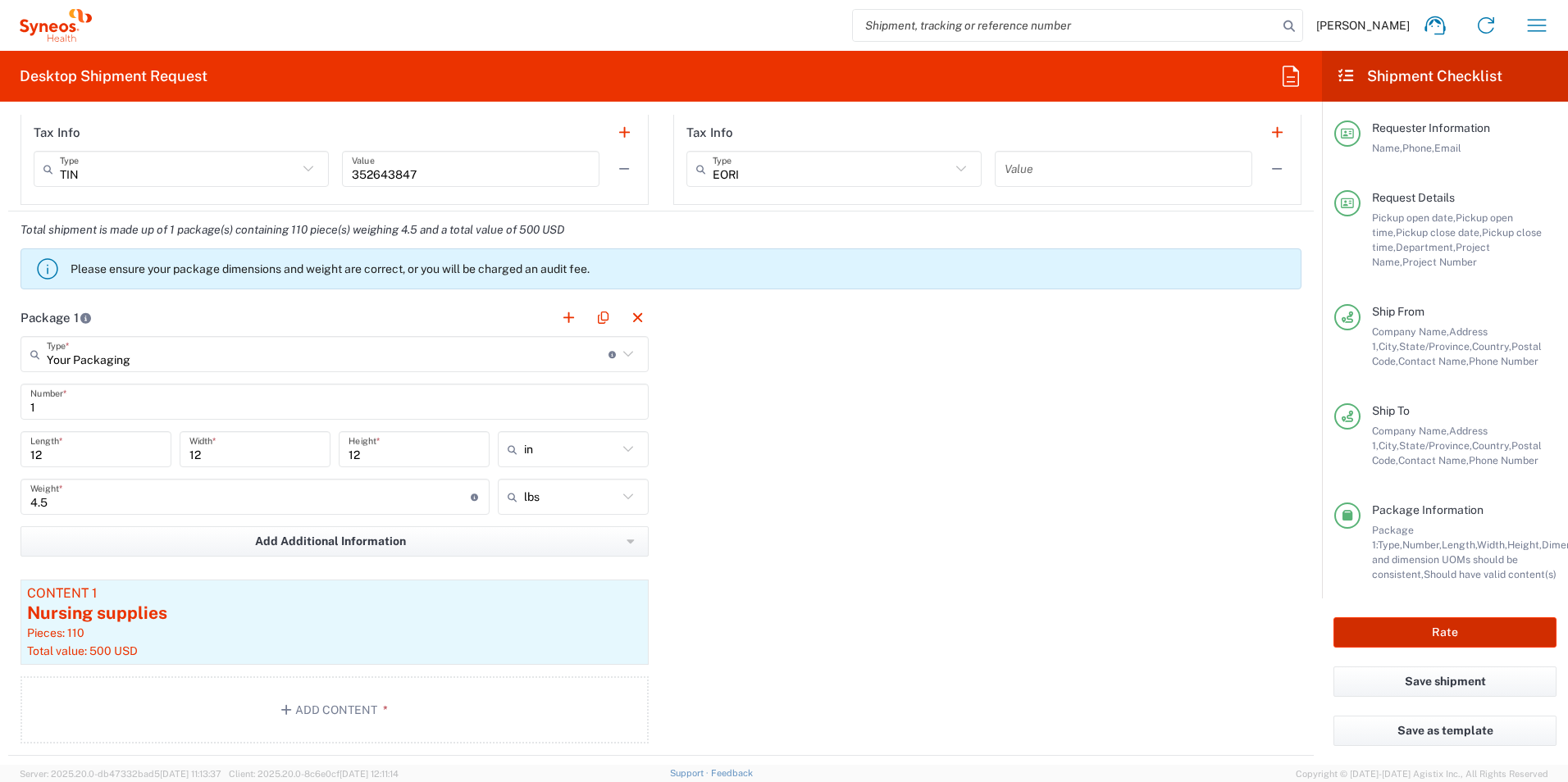
click at [1408, 642] on button "Rate" at bounding box center [1445, 632] width 223 height 30
type input "7056447"
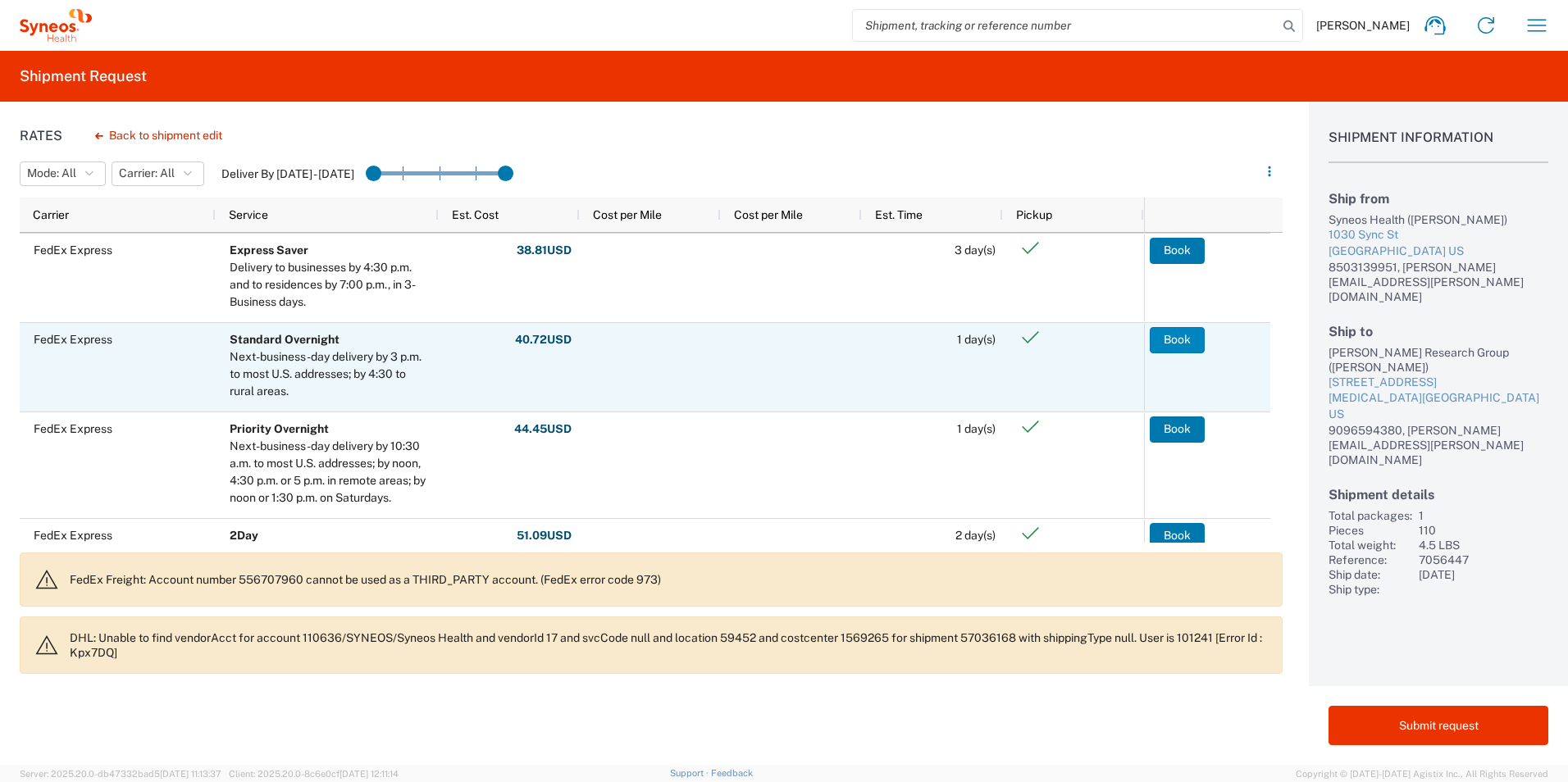
click at [1194, 343] on button "Book" at bounding box center [1178, 341] width 55 height 26
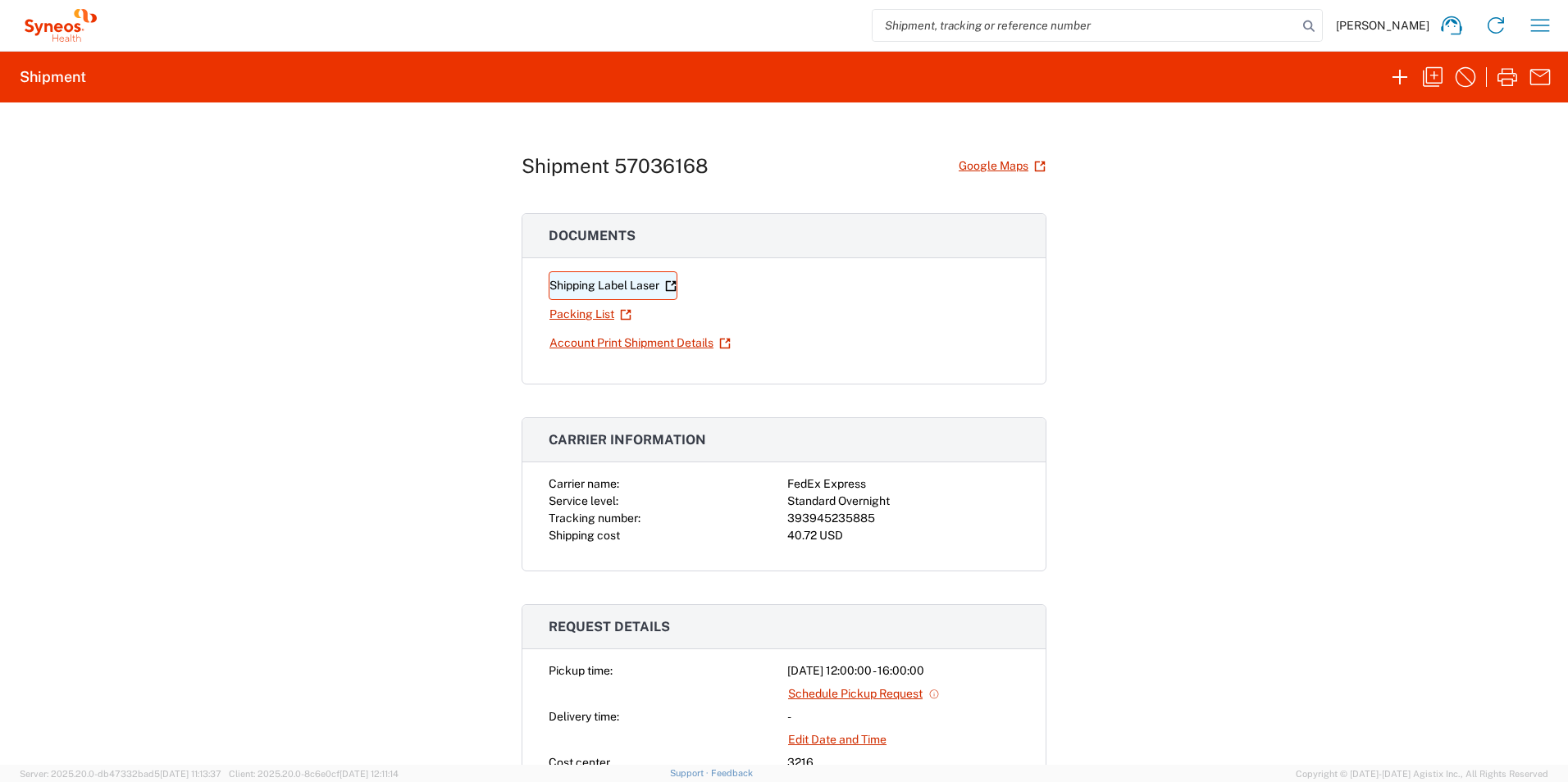
click at [631, 291] on link "Shipping Label Laser" at bounding box center [613, 285] width 129 height 29
